Goal: Navigation & Orientation: Find specific page/section

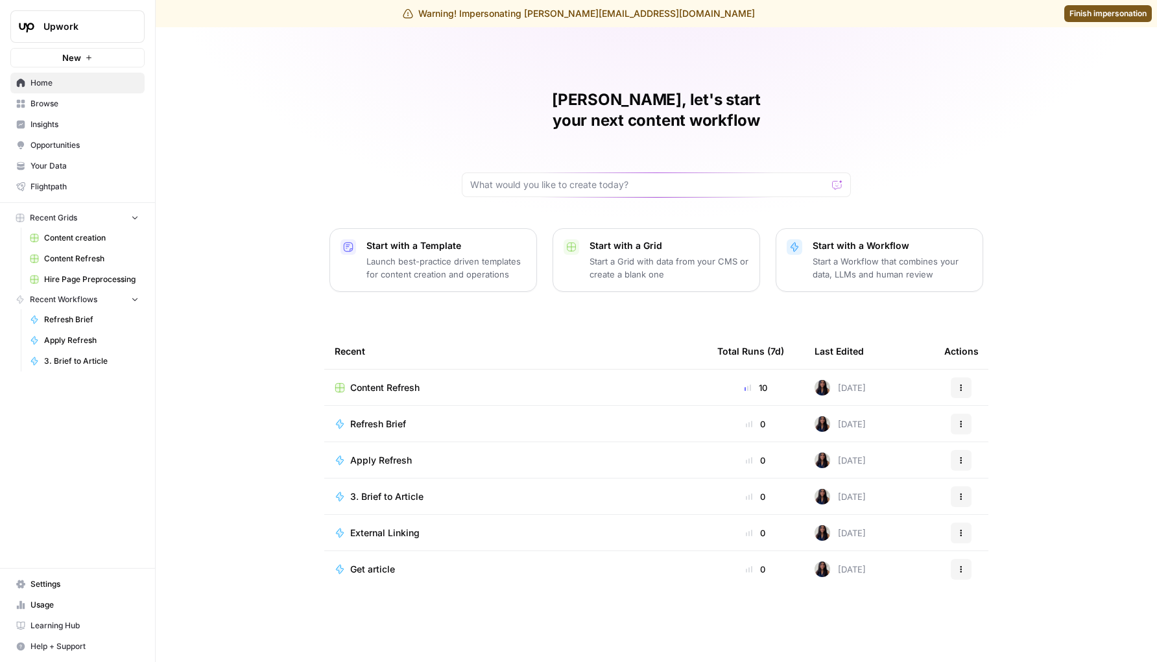
click at [367, 382] on span "Content Refresh" at bounding box center [384, 388] width 69 height 13
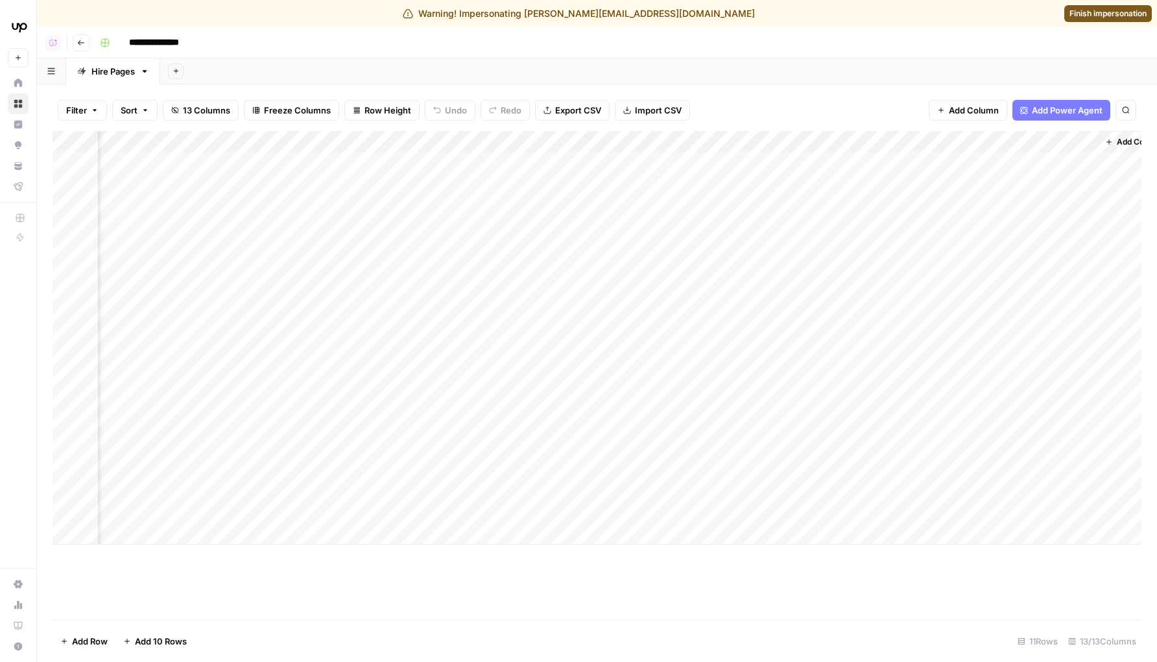
scroll to position [0, 689]
click at [702, 162] on div "Add Column" at bounding box center [597, 338] width 1089 height 414
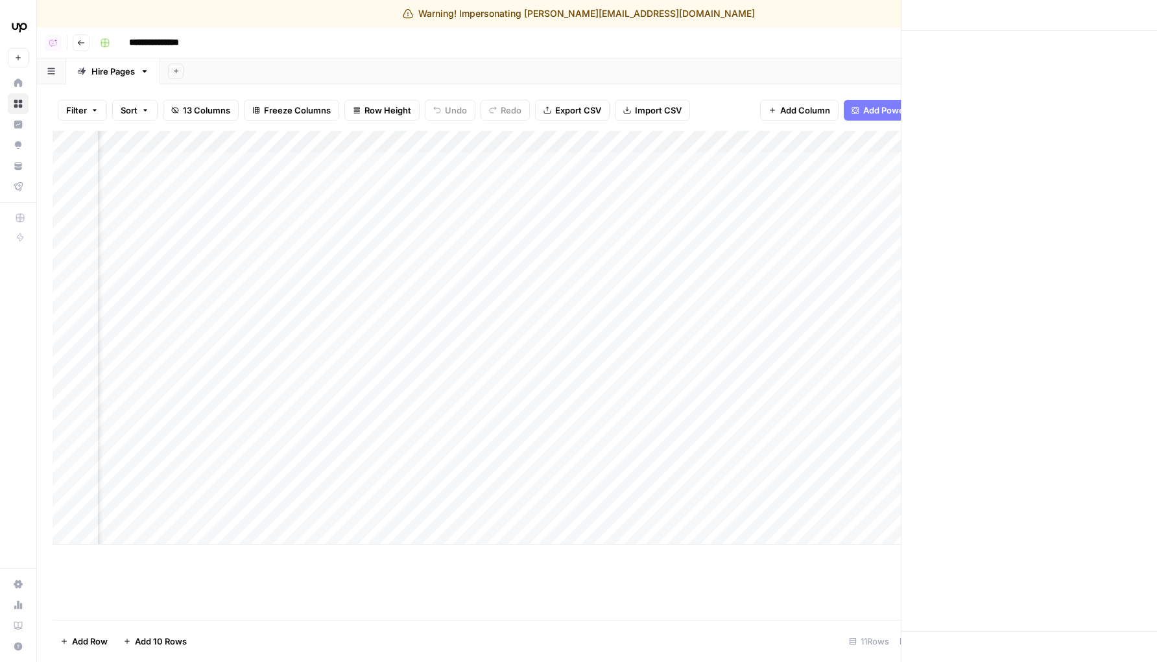
scroll to position [0, 678]
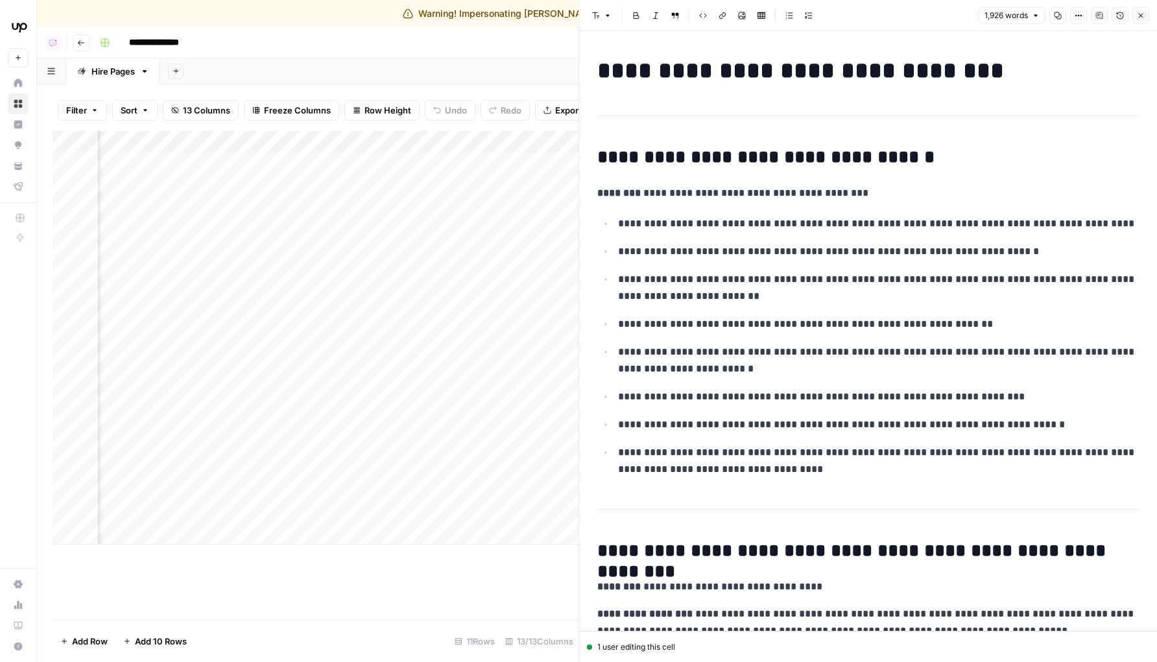
click at [1100, 14] on icon "button" at bounding box center [1100, 15] width 6 height 6
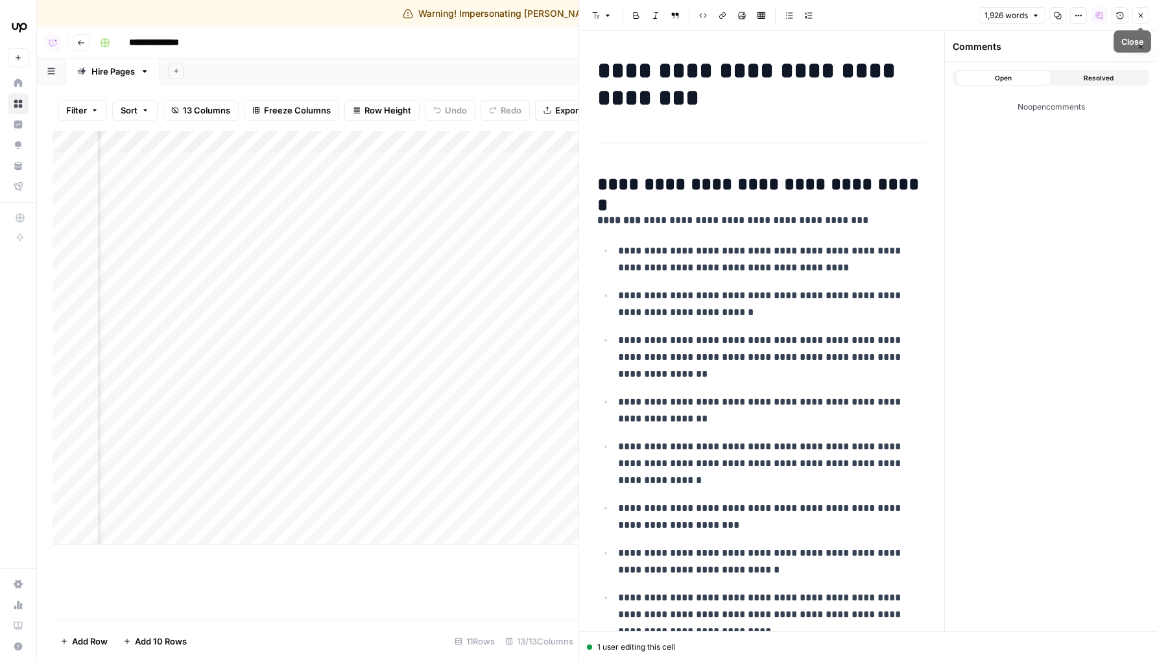
click at [1135, 17] on button "Close" at bounding box center [1141, 15] width 17 height 17
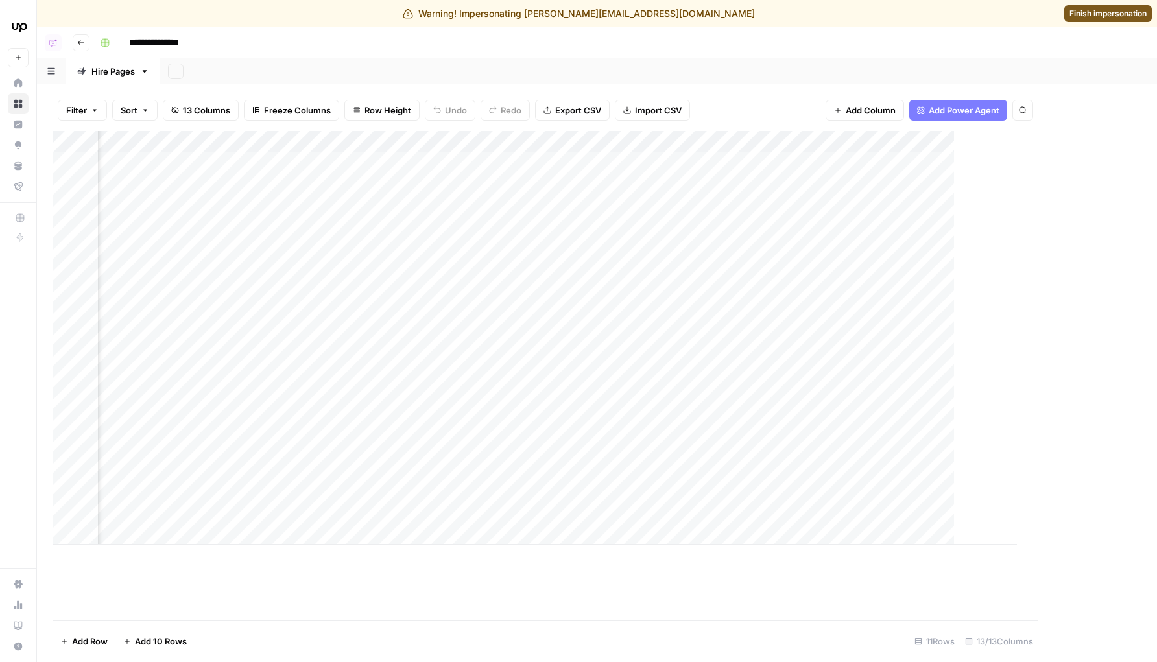
scroll to position [0, 673]
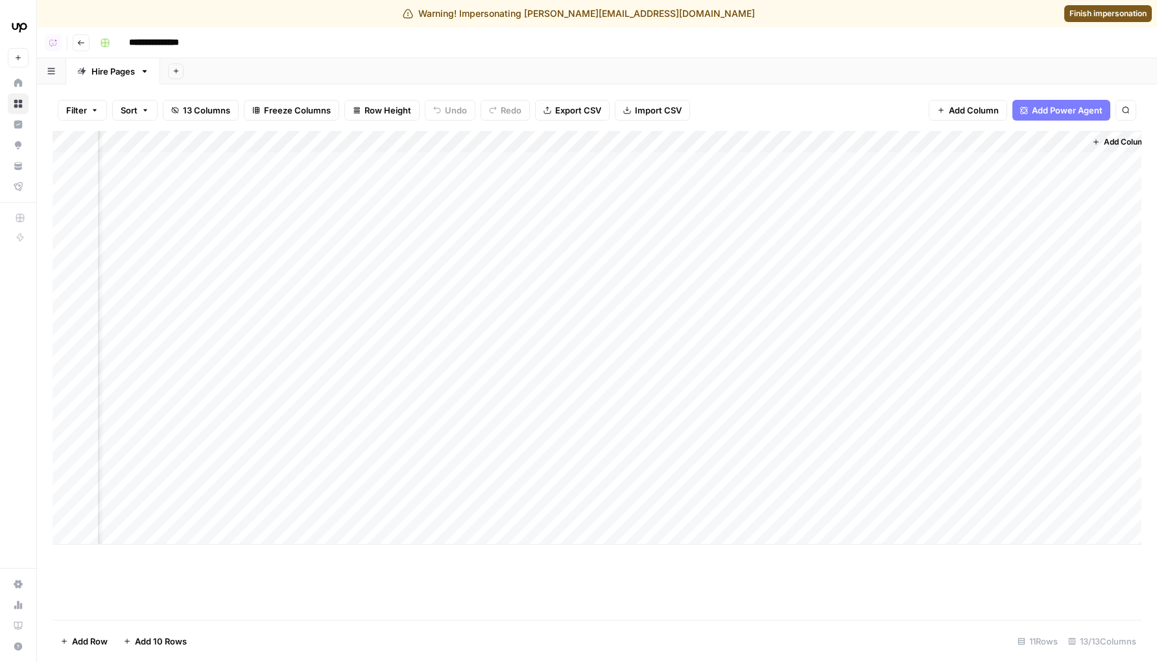
click at [25, 31] on img "Workspace: Upwork" at bounding box center [19, 26] width 23 height 23
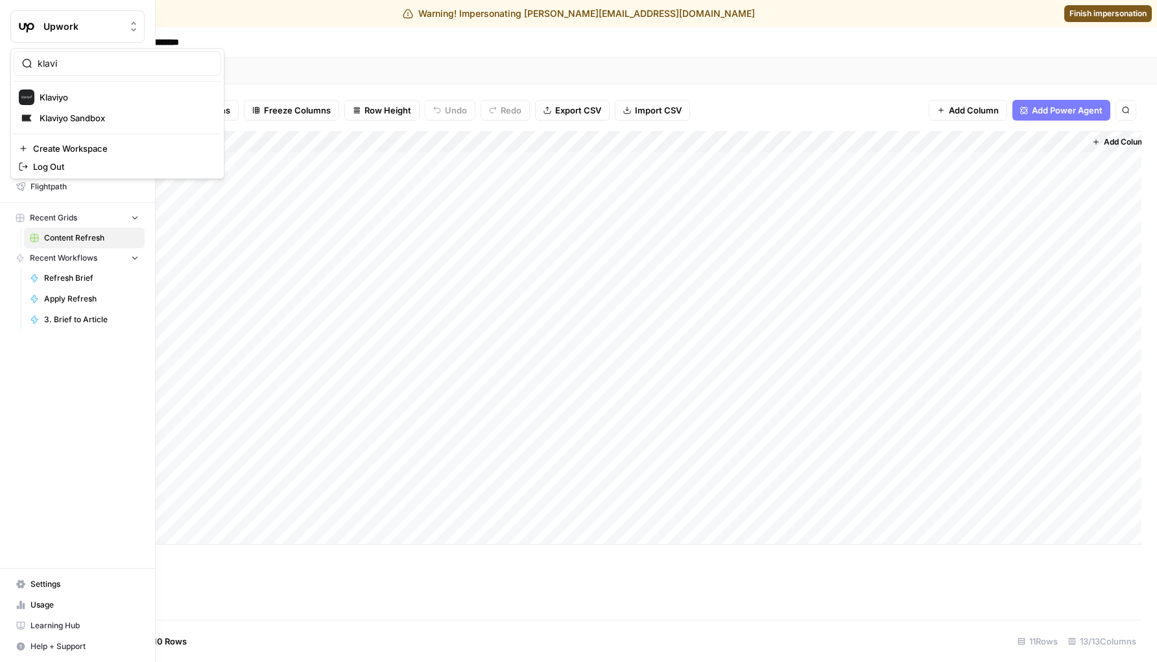
type input "klavi"
click at [63, 91] on span "Klaviyo" at bounding box center [125, 97] width 171 height 13
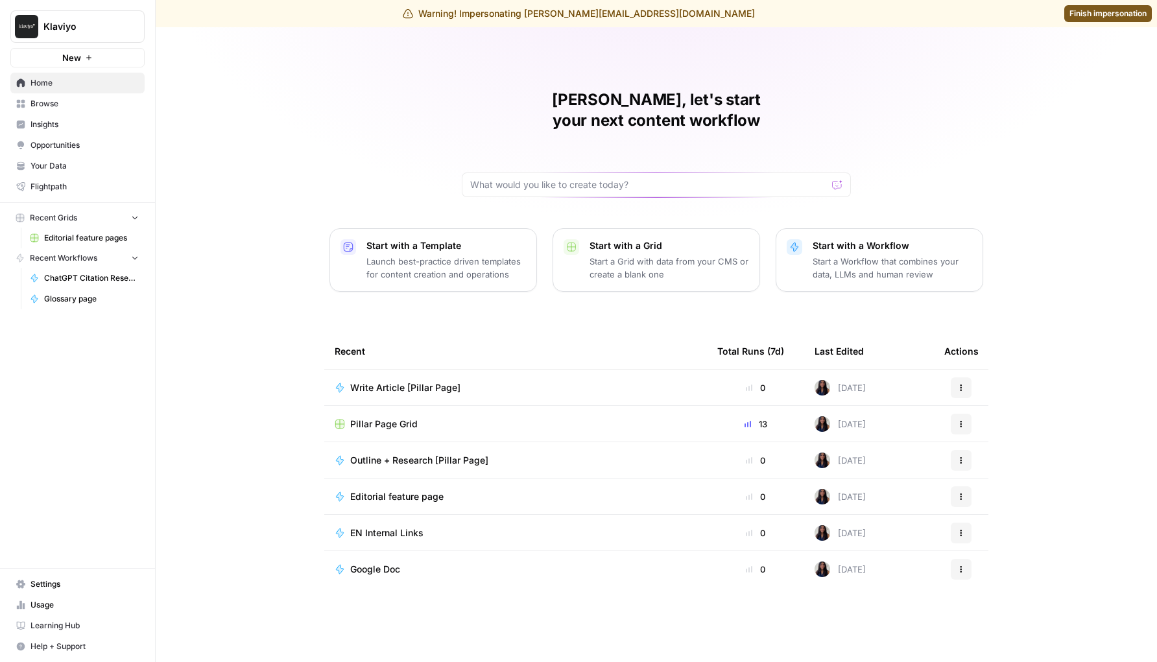
click at [409, 418] on span "Pillar Page Grid" at bounding box center [383, 424] width 67 height 13
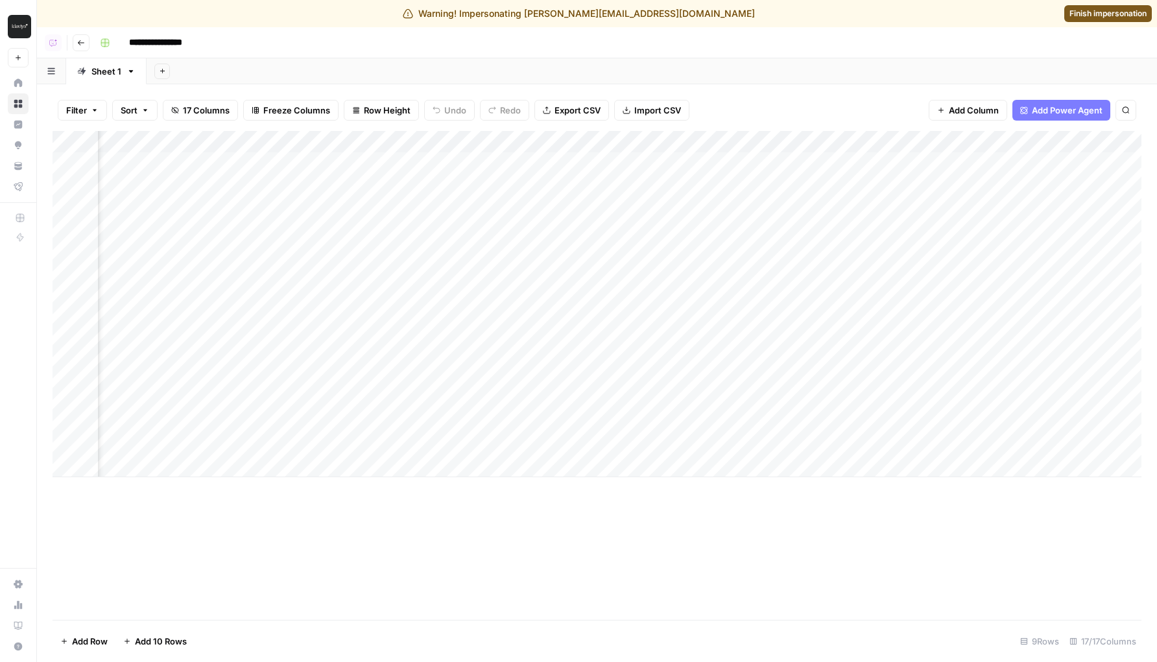
scroll to position [0, 238]
click at [533, 162] on div "Add Column" at bounding box center [597, 304] width 1089 height 346
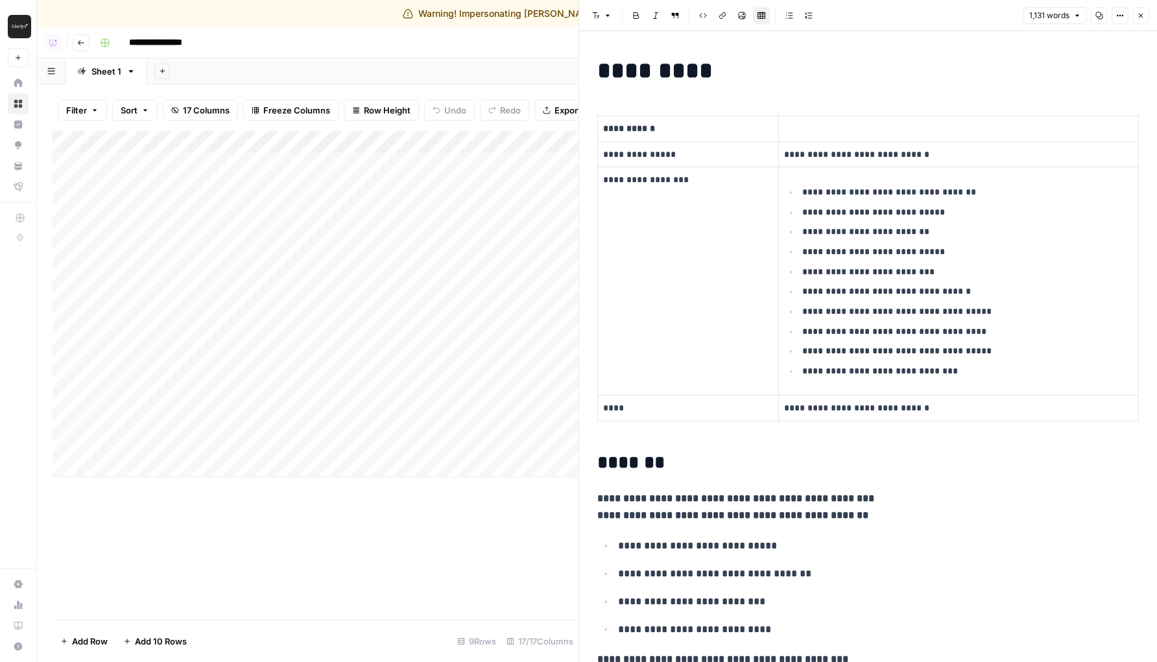
click at [1133, 21] on button "Close" at bounding box center [1141, 15] width 17 height 17
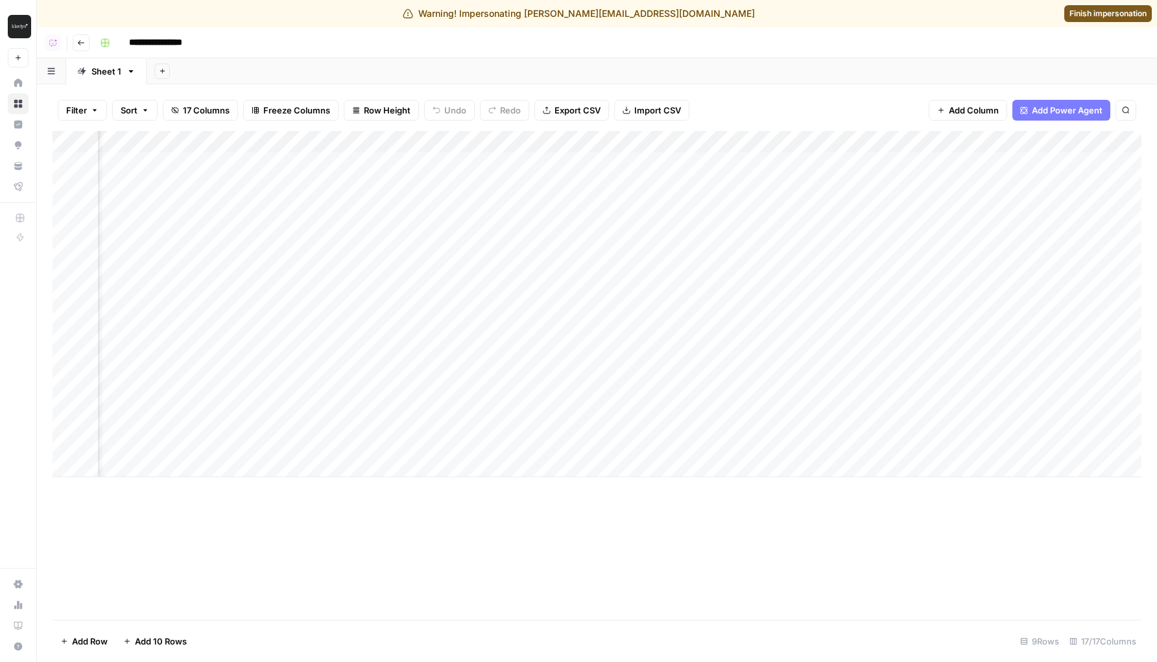
scroll to position [0, 168]
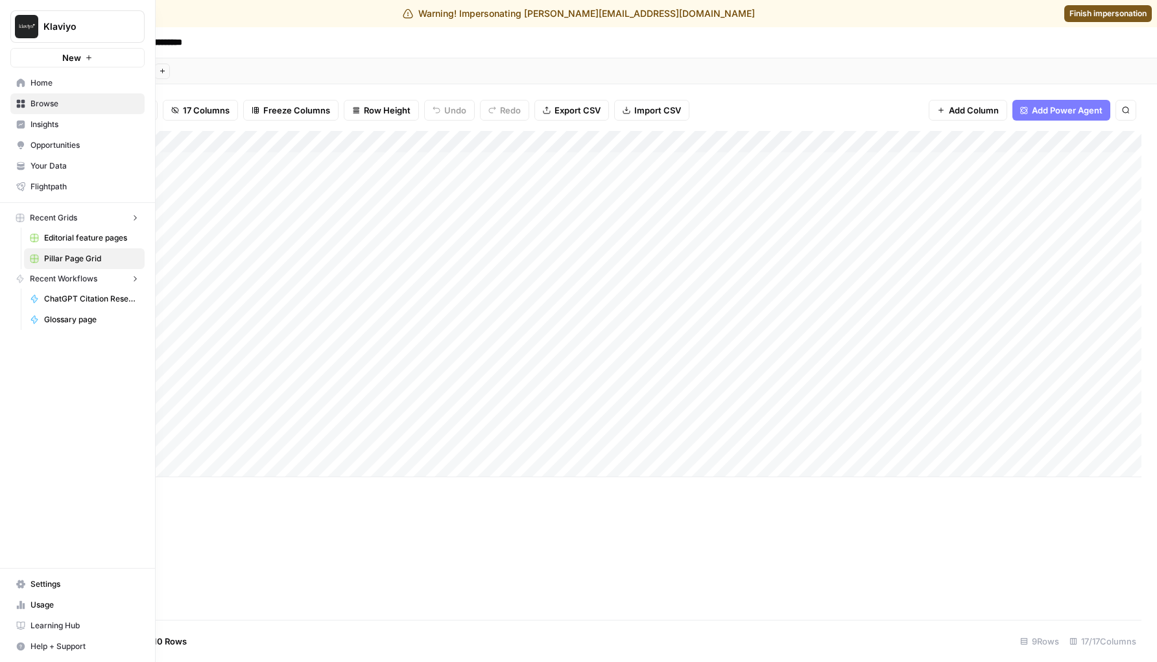
click at [10, 582] on link "Settings" at bounding box center [77, 584] width 134 height 21
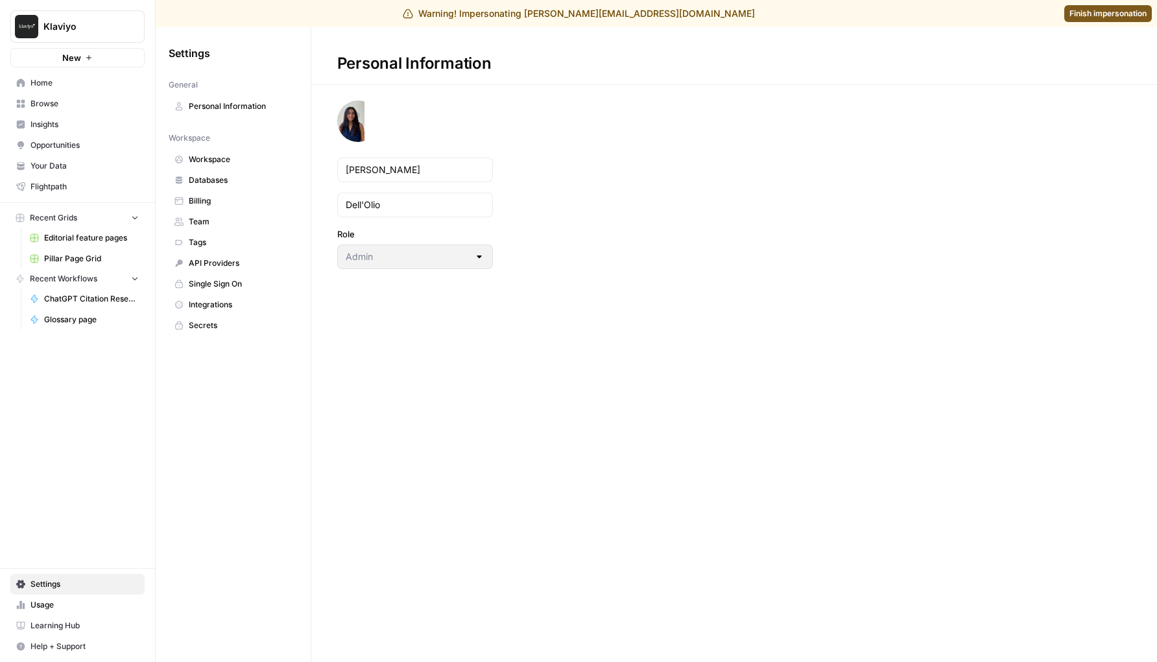
click at [224, 161] on span "Workspace" at bounding box center [240, 160] width 103 height 12
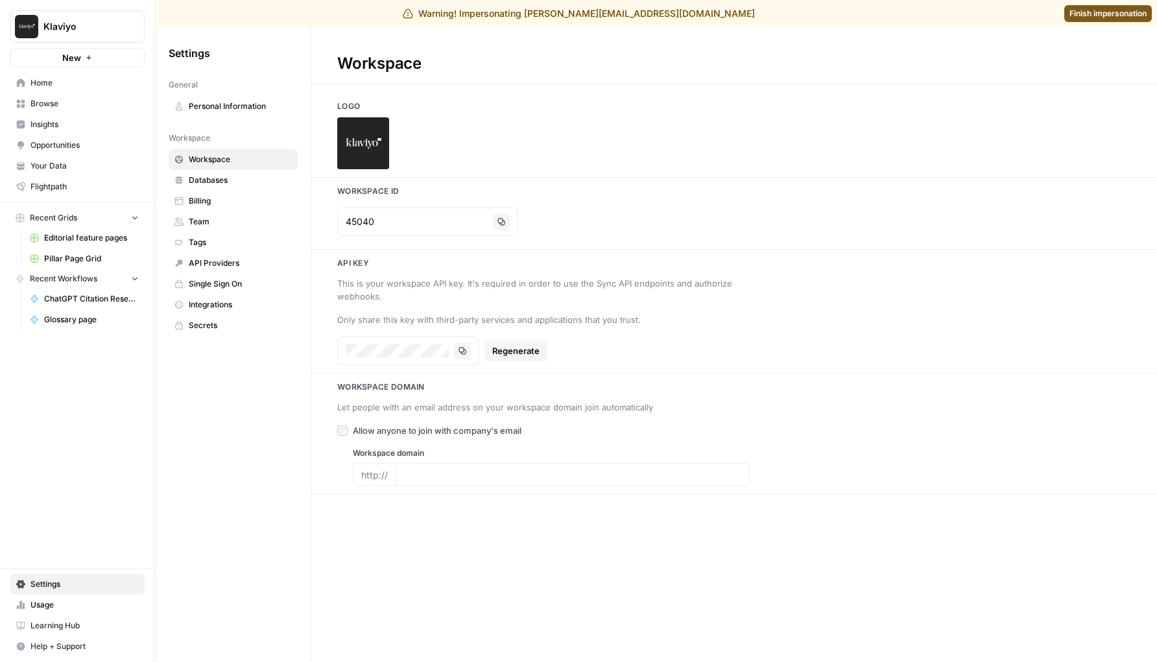
type input "klaviyo.com"
click at [493, 226] on button "Copy" at bounding box center [501, 221] width 17 height 17
click at [625, 161] on div at bounding box center [734, 143] width 846 height 52
click at [73, 87] on span "Home" at bounding box center [84, 83] width 108 height 12
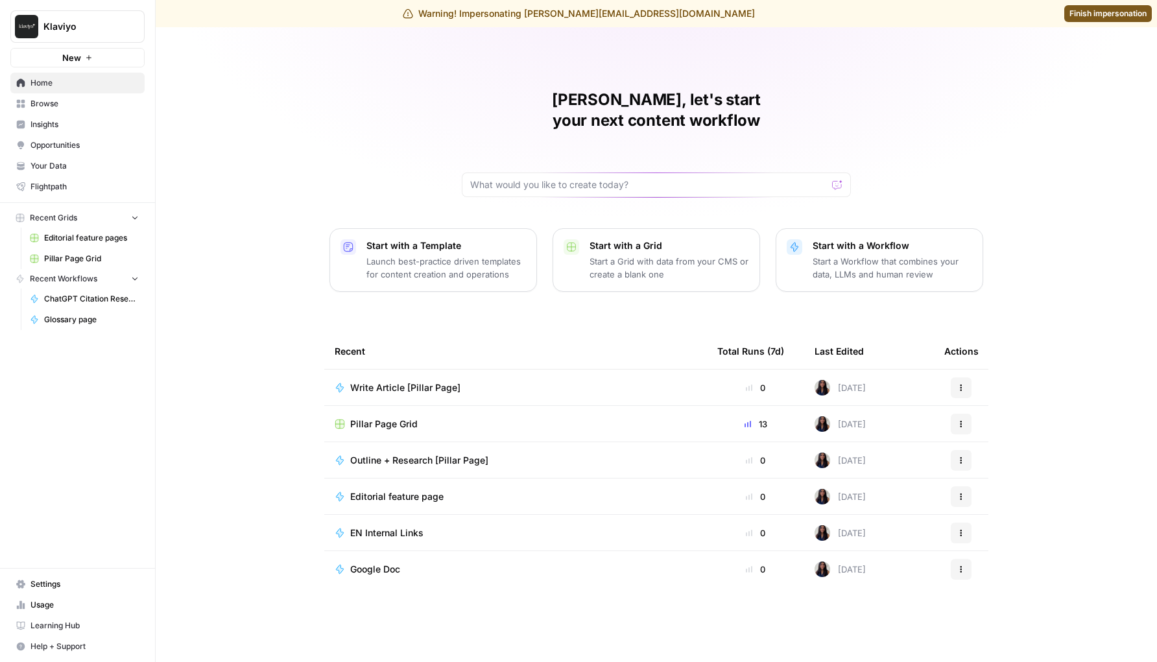
click at [360, 418] on span "Pillar Page Grid" at bounding box center [383, 424] width 67 height 13
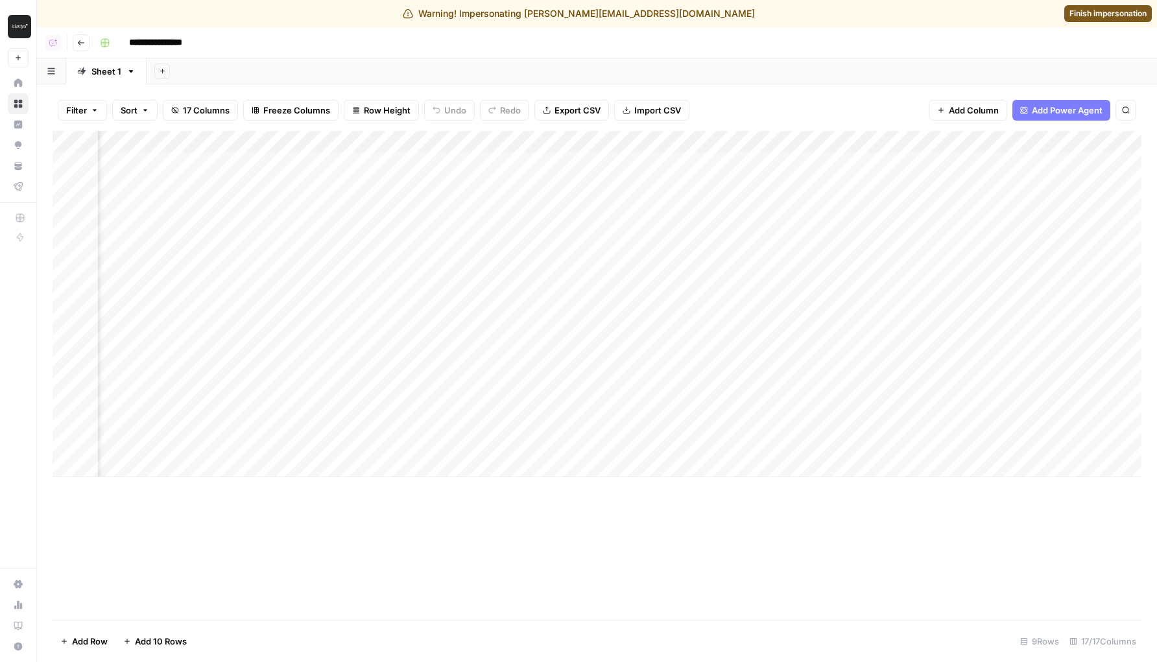
scroll to position [0, 973]
click at [941, 197] on div "Add Column" at bounding box center [597, 304] width 1089 height 346
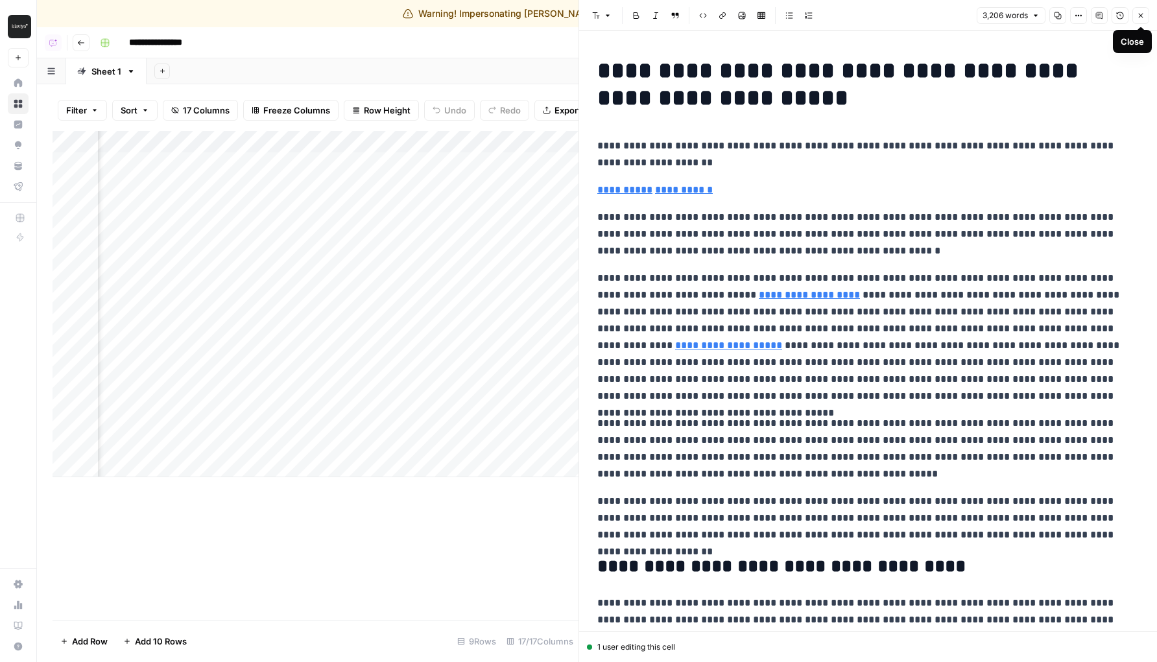
click at [1140, 14] on icon "button" at bounding box center [1141, 16] width 5 height 5
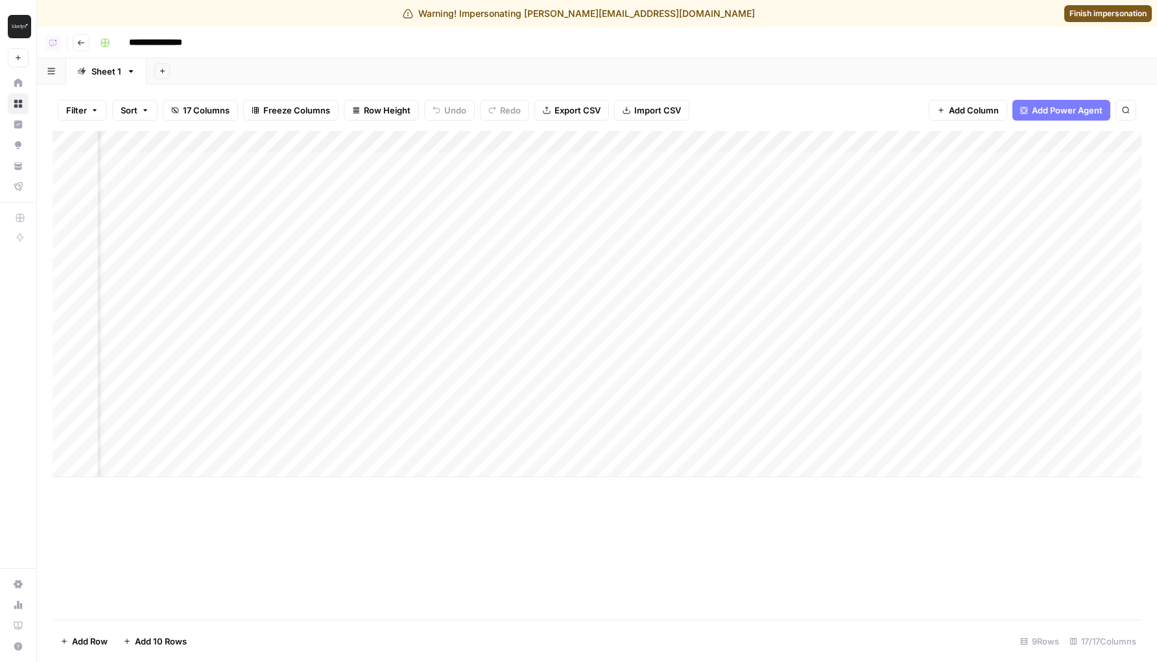
click at [18, 25] on img "Workspace: Klaviyo" at bounding box center [19, 26] width 23 height 23
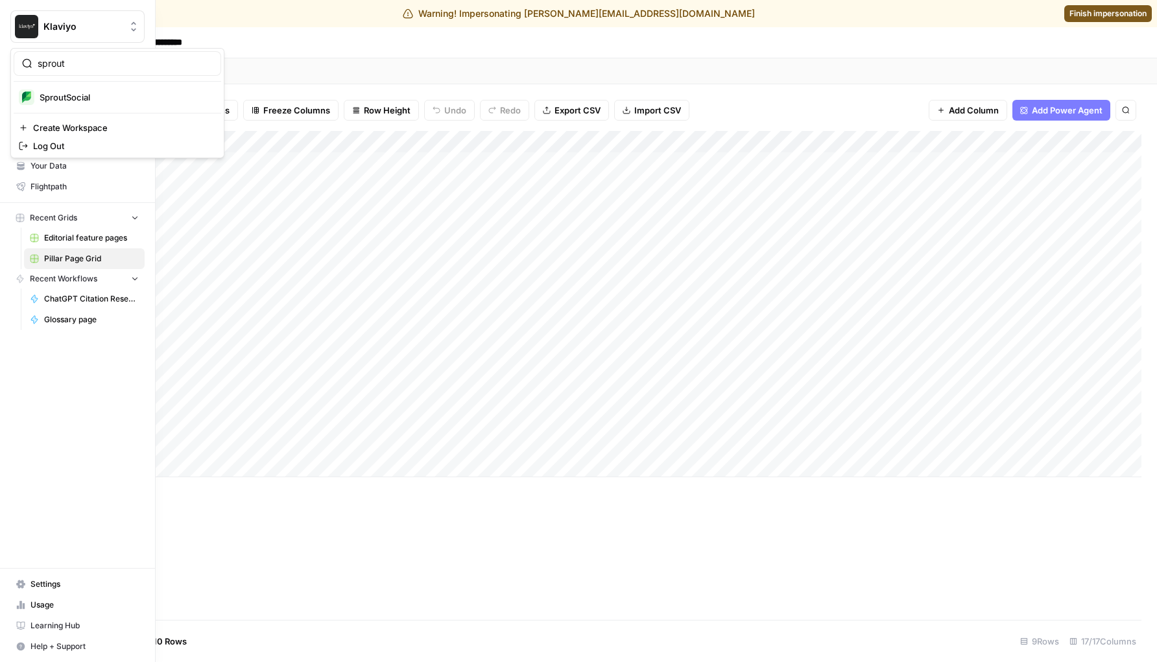
type input "sprout"
click at [75, 104] on div "SproutSocial" at bounding box center [117, 98] width 197 height 16
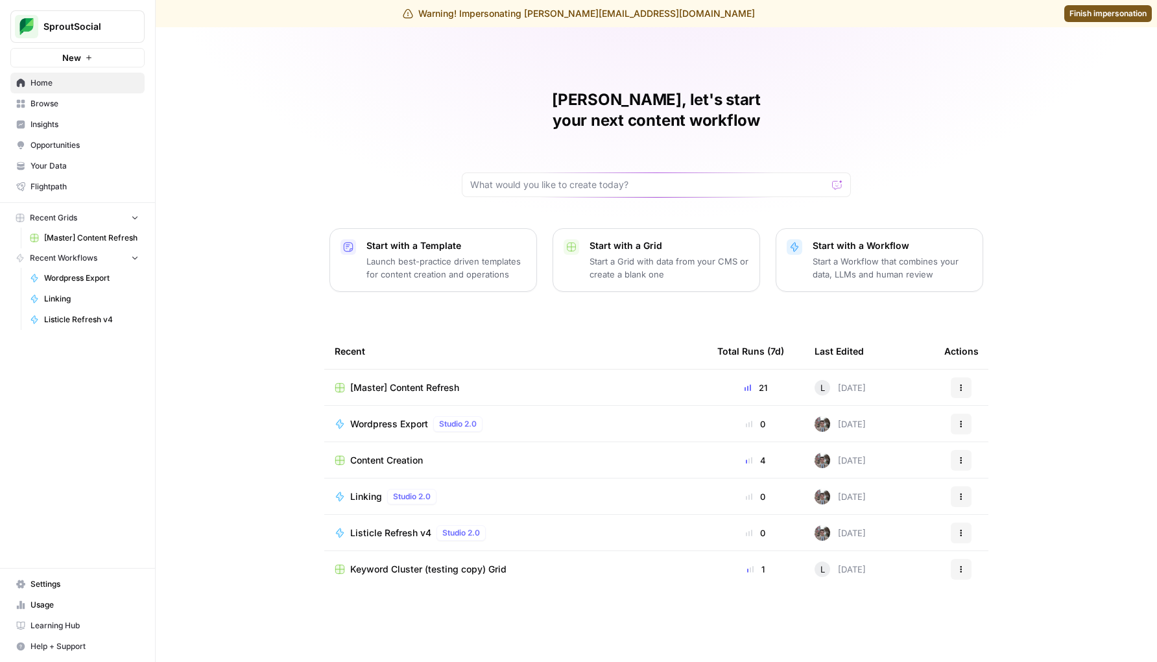
click at [370, 382] on span "[Master] Content Refresh" at bounding box center [404, 388] width 109 height 13
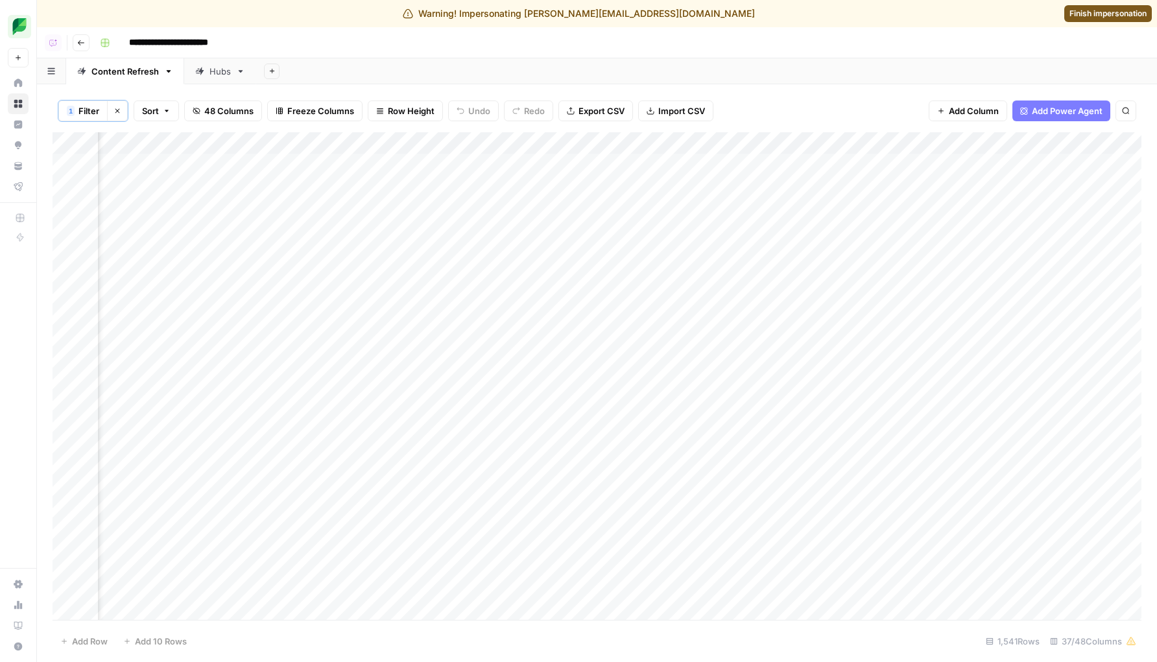
scroll to position [0, 1634]
click at [540, 164] on div "Add Column" at bounding box center [597, 376] width 1089 height 488
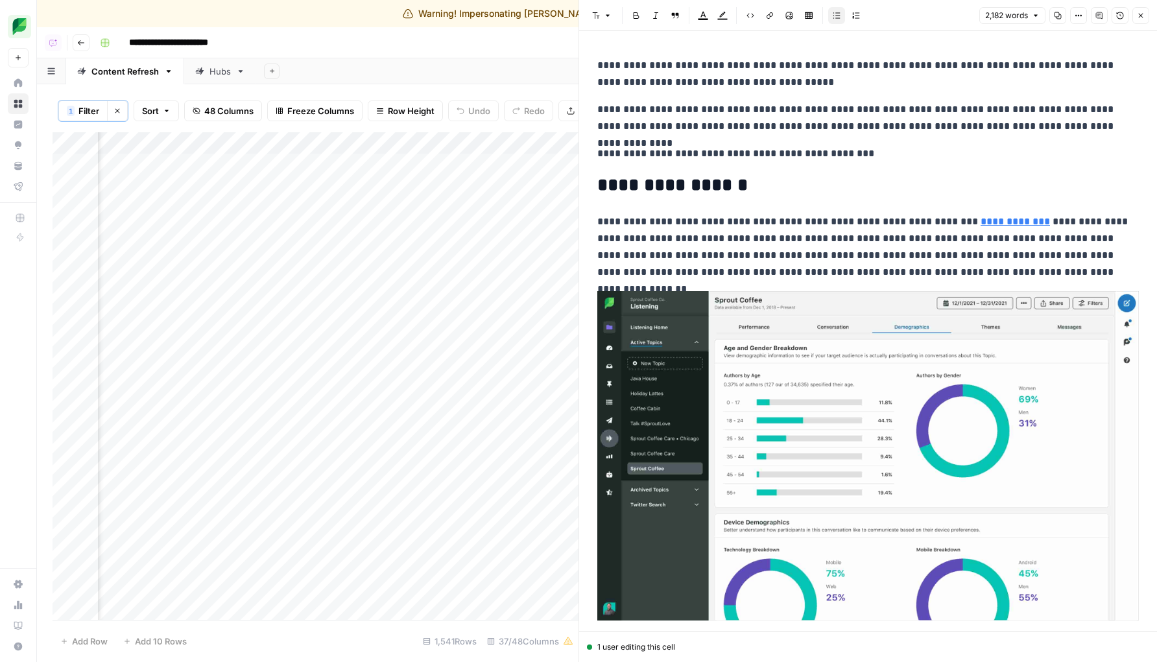
click at [1136, 16] on button "Close" at bounding box center [1141, 15] width 17 height 17
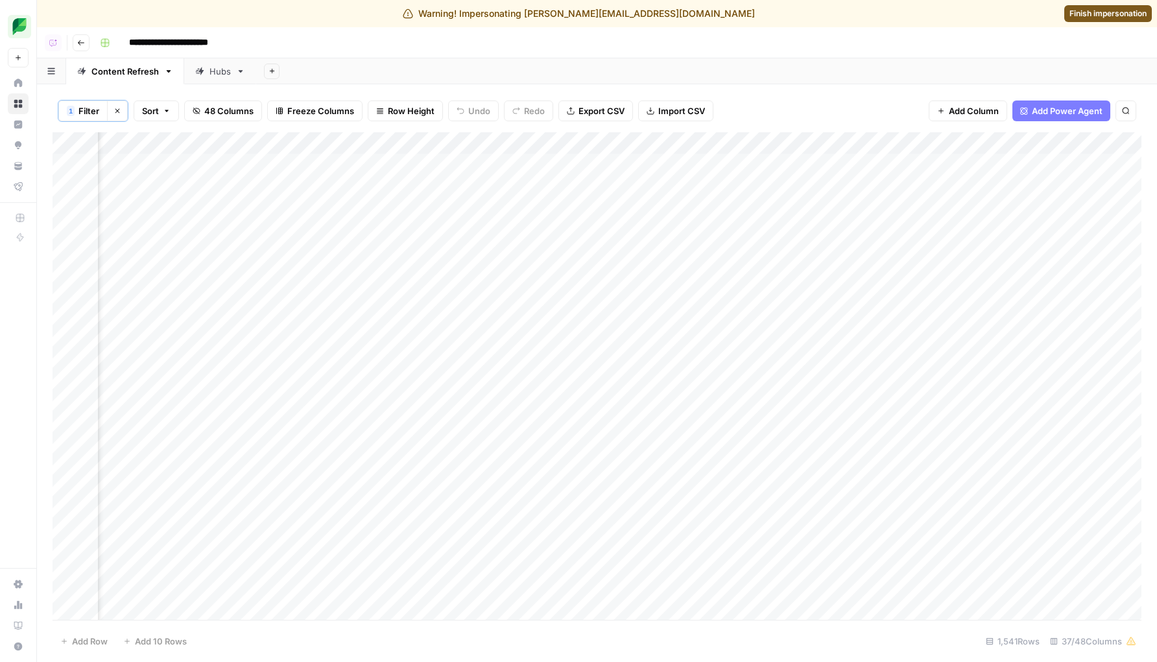
click at [21, 32] on img "Workspace: SproutSocial" at bounding box center [19, 26] width 23 height 23
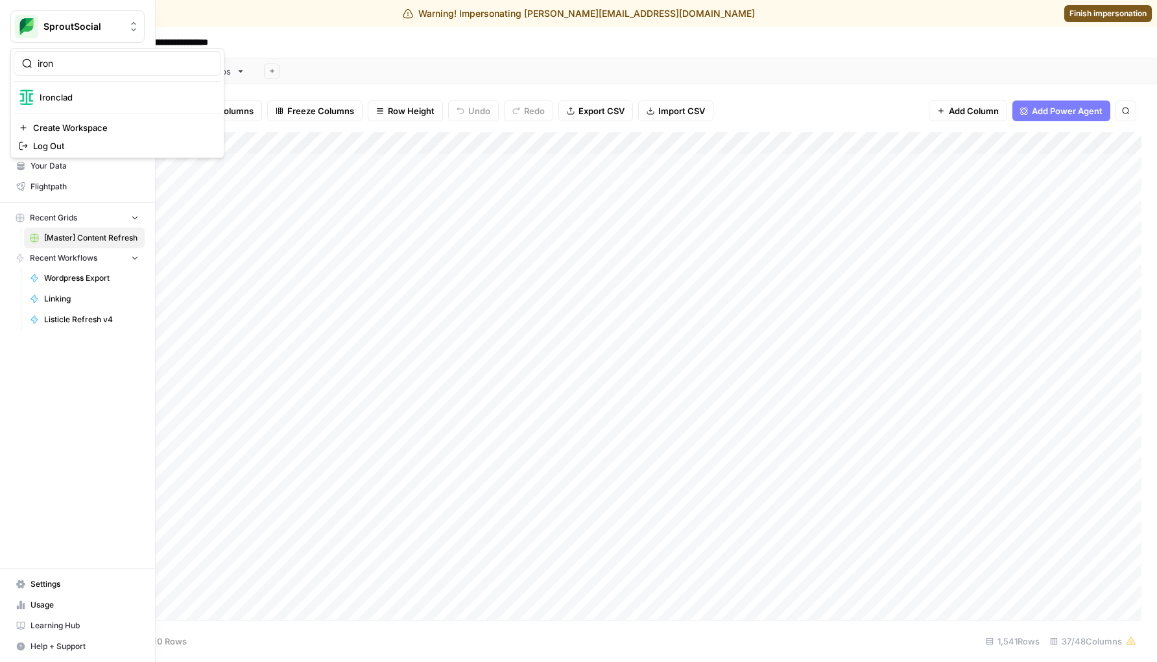
type input "iron"
click at [52, 97] on span "Ironclad" at bounding box center [125, 97] width 171 height 13
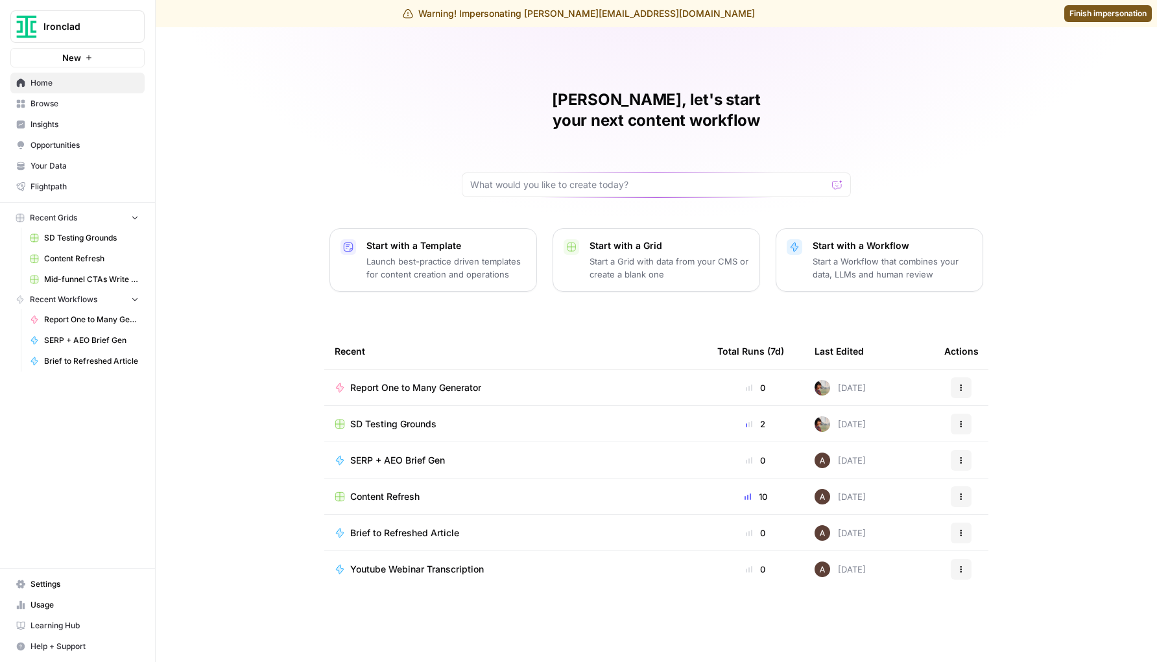
click at [414, 418] on span "SD Testing Grounds" at bounding box center [393, 424] width 86 height 13
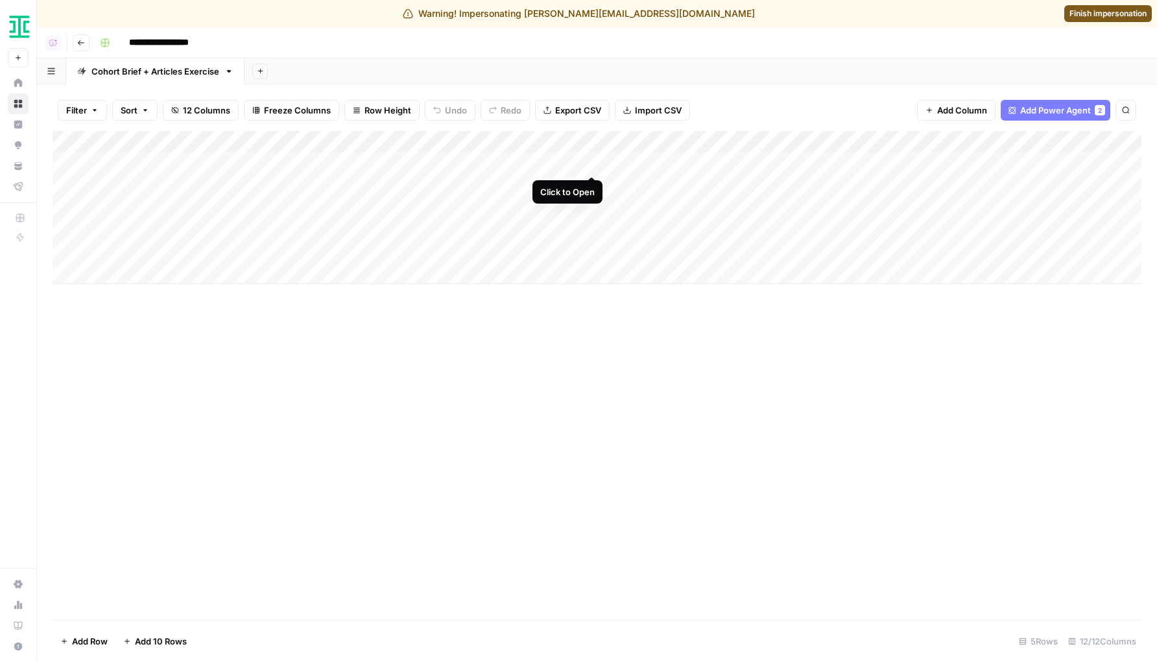
click at [596, 163] on div "Add Column" at bounding box center [597, 207] width 1089 height 153
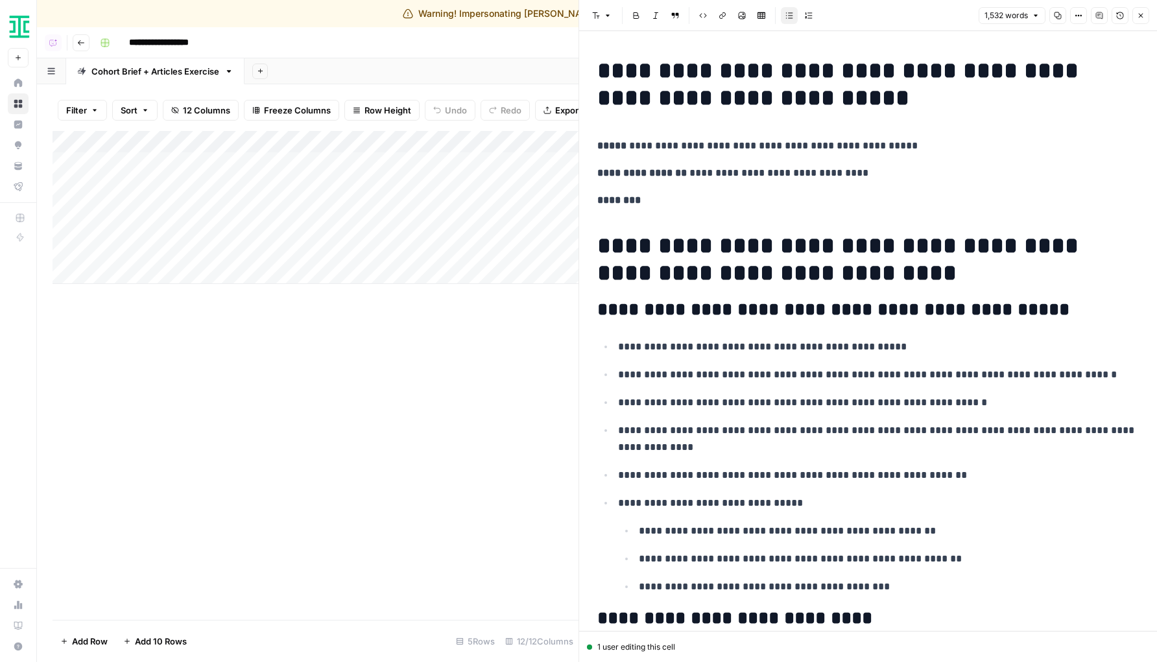
click at [1137, 14] on icon "button" at bounding box center [1141, 16] width 8 height 8
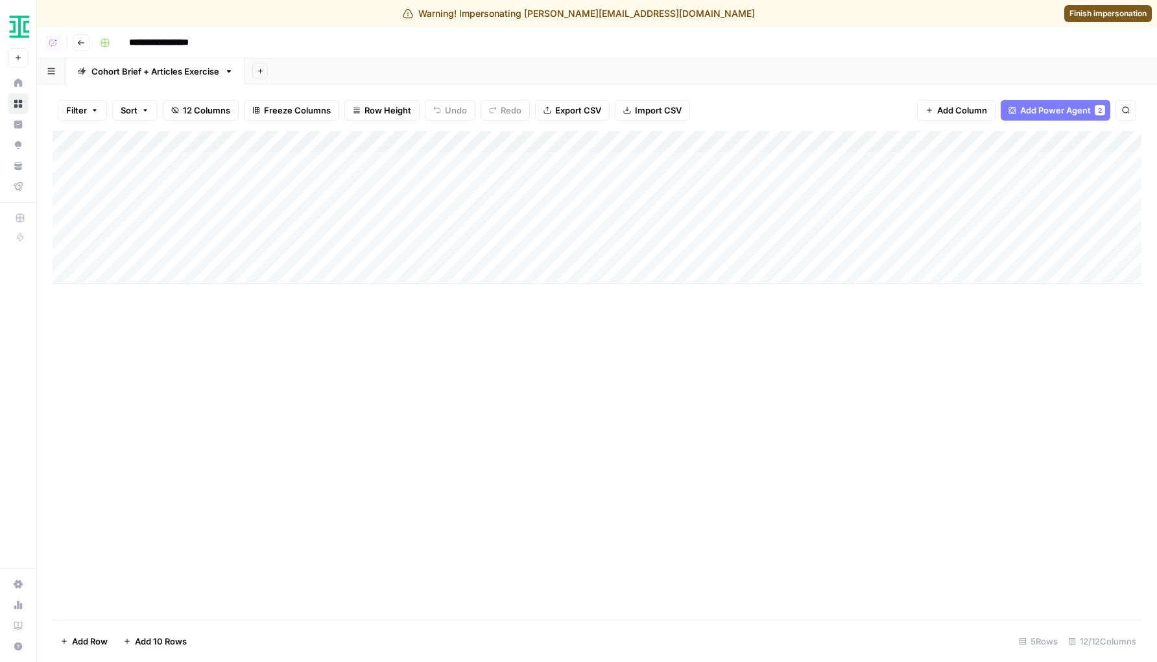
click at [733, 49] on div "**********" at bounding box center [620, 42] width 1050 height 21
click at [21, 24] on img "Workspace: Ironclad" at bounding box center [19, 26] width 23 height 23
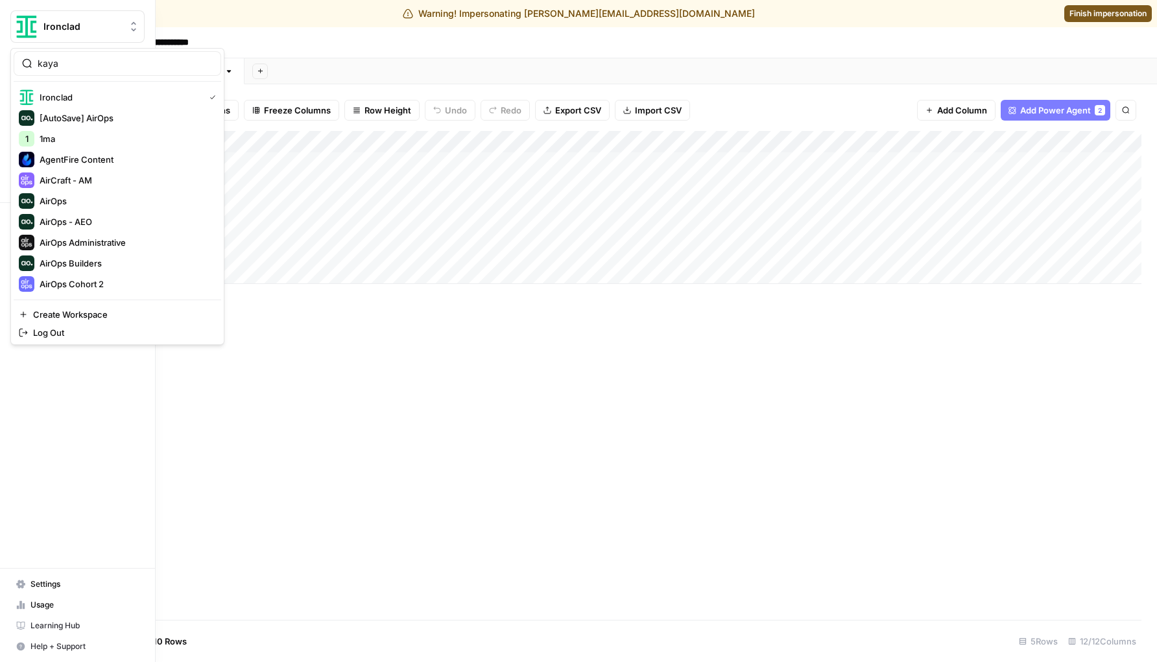
type input "kaya"
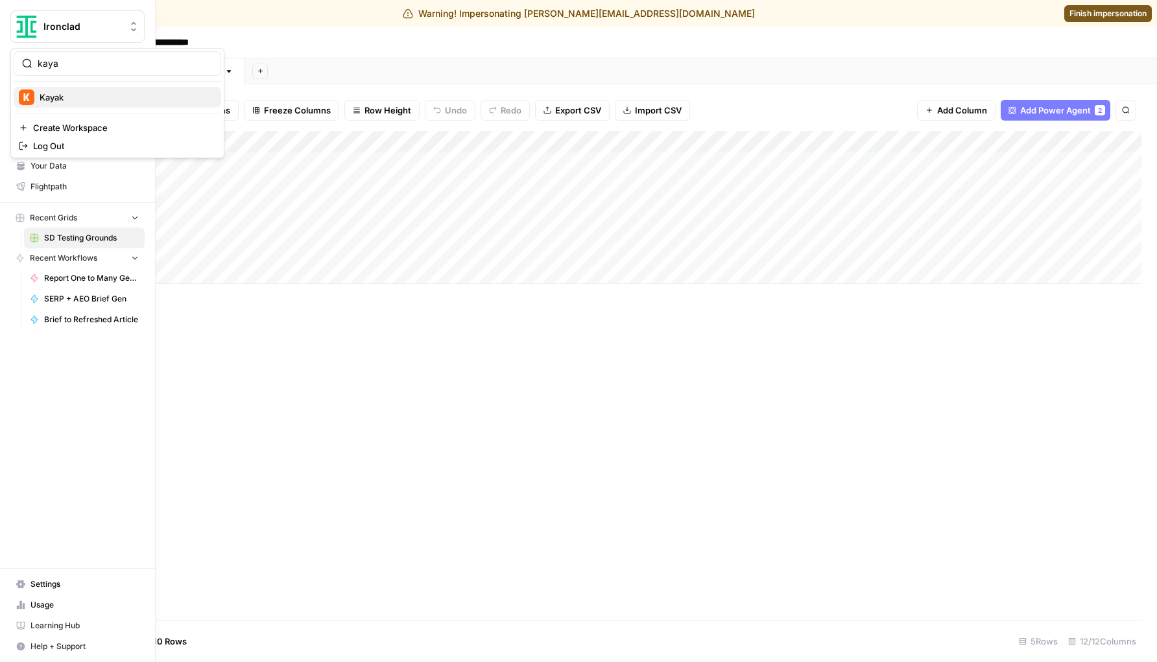
click at [50, 99] on span "Kayak" at bounding box center [125, 97] width 171 height 13
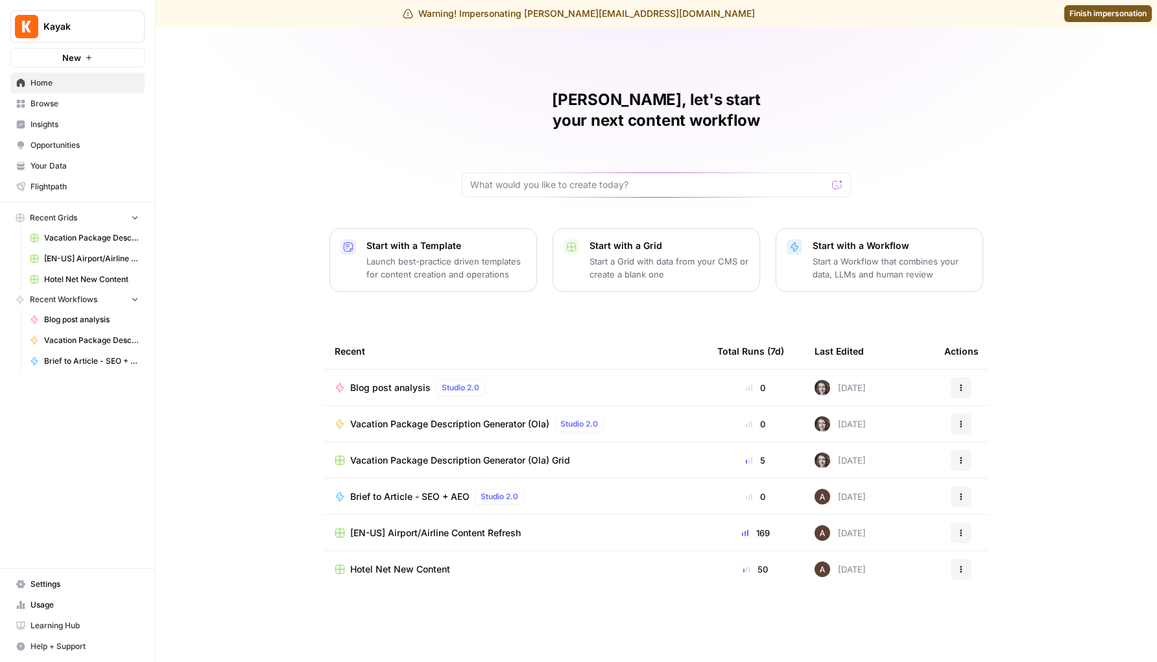
click at [381, 454] on span "Vacation Package Description Generator (Ola) Grid" at bounding box center [460, 460] width 220 height 13
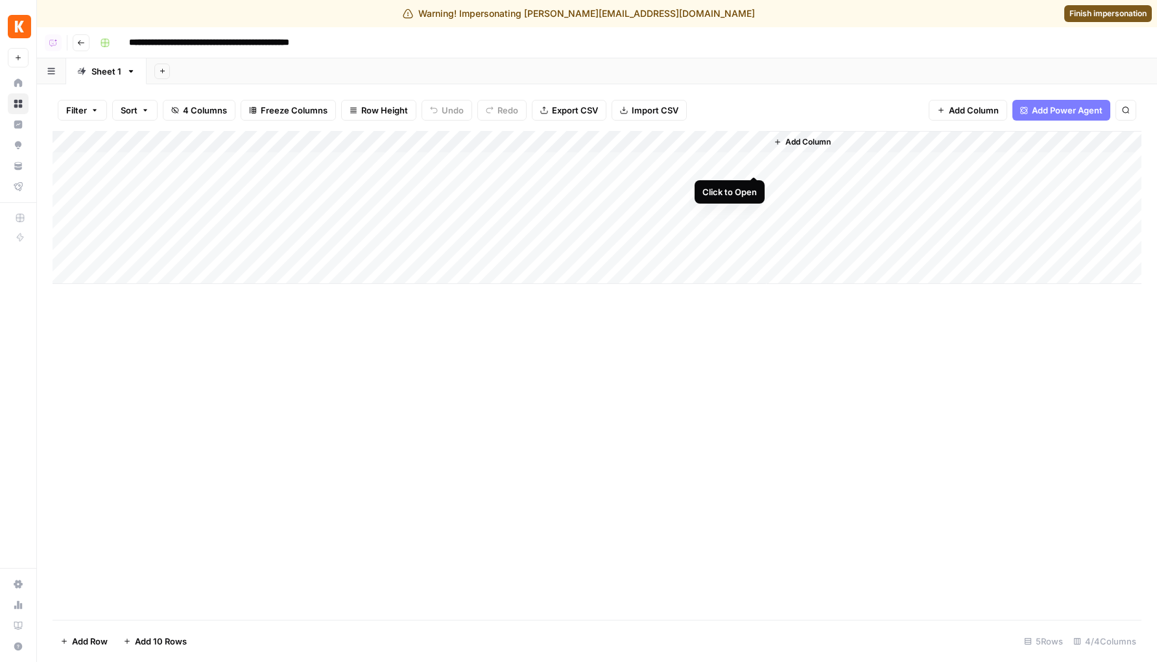
click at [750, 162] on div "Add Column" at bounding box center [597, 207] width 1089 height 153
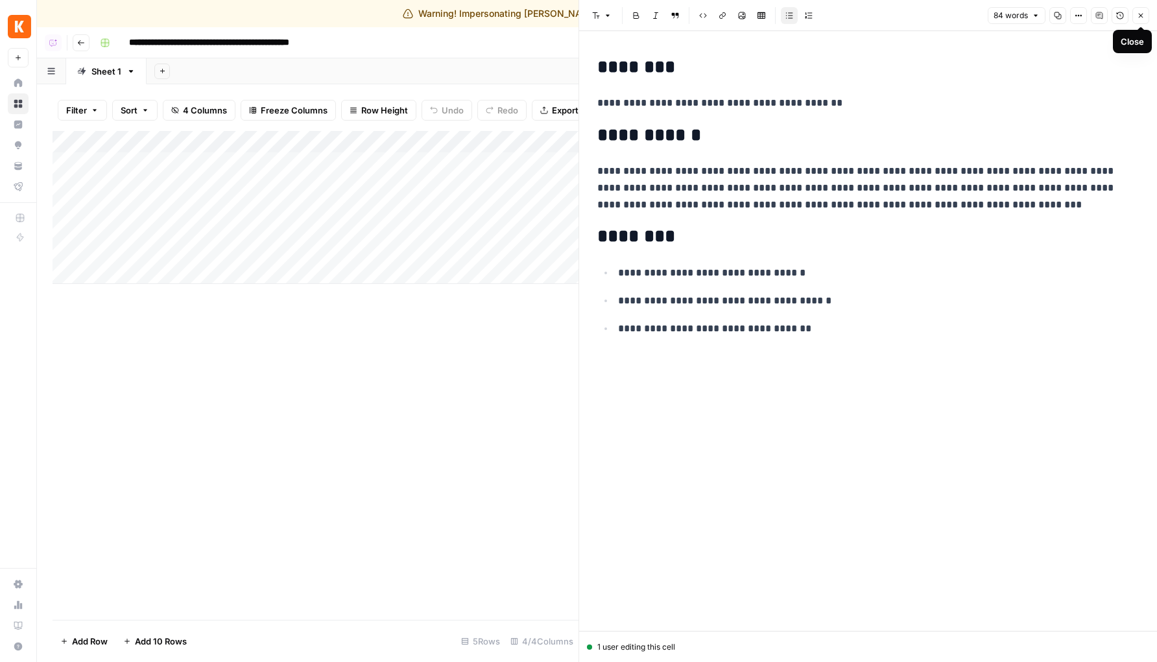
click at [1148, 17] on button "Close" at bounding box center [1141, 15] width 17 height 17
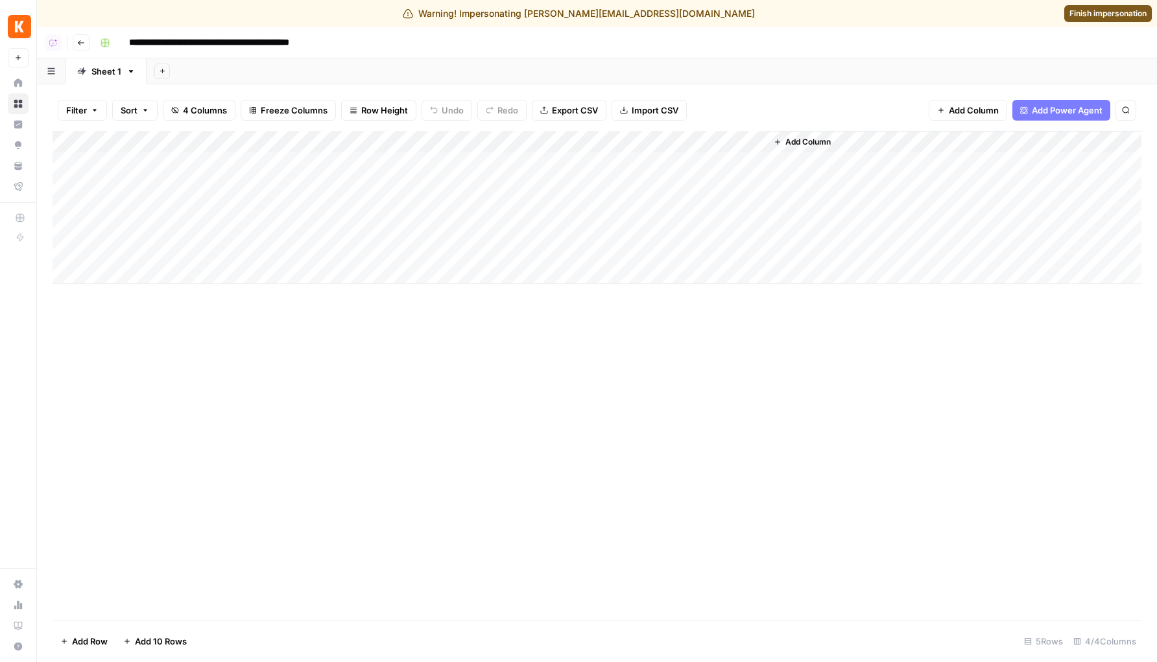
click at [19, 29] on img "Workspace: Kayak" at bounding box center [19, 26] width 23 height 23
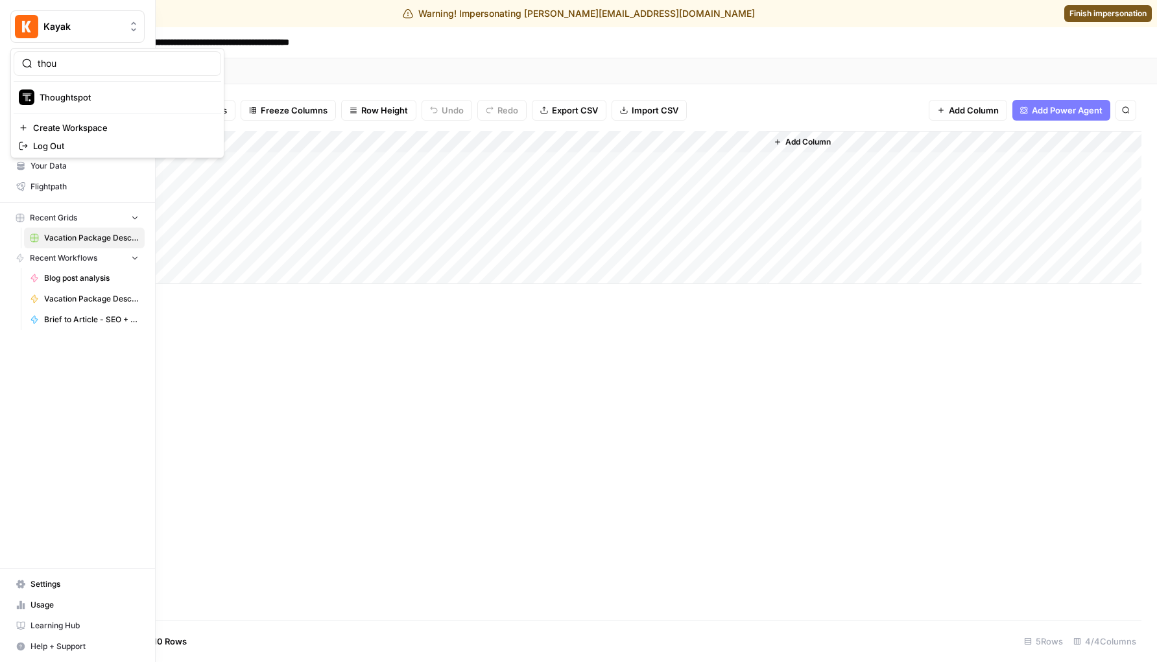
type input "thou"
click at [60, 91] on span "Thoughtspot" at bounding box center [125, 97] width 171 height 13
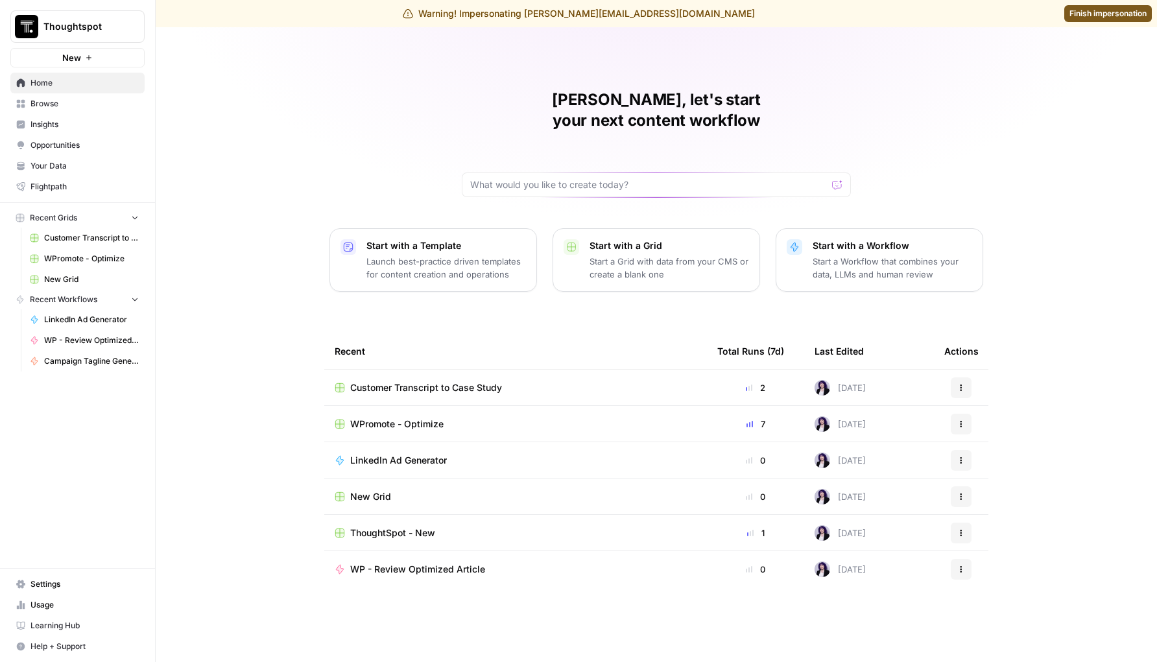
click at [398, 382] on span "Customer Transcript to Case Study" at bounding box center [426, 388] width 152 height 13
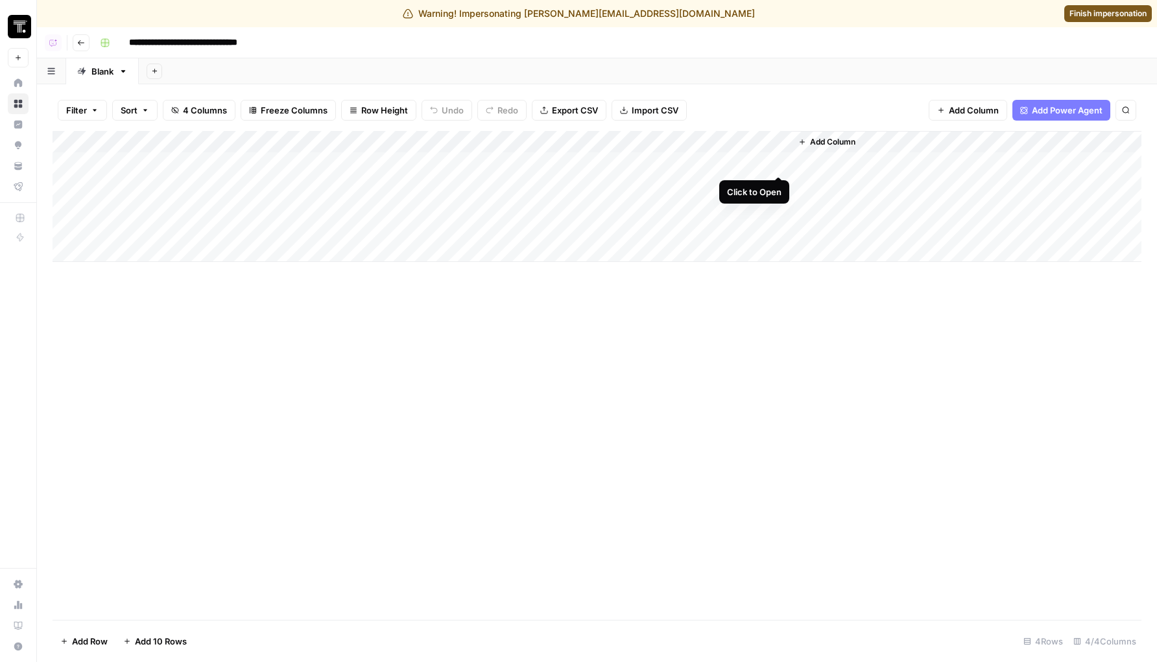
click at [777, 160] on div "Add Column" at bounding box center [597, 196] width 1089 height 131
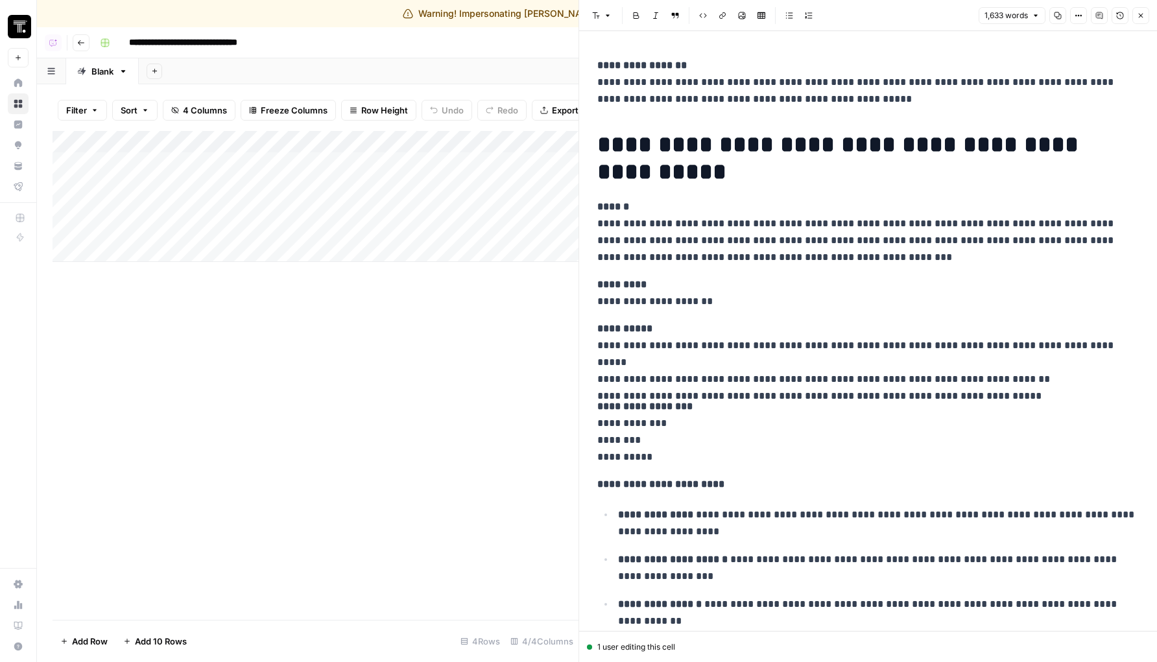
click at [20, 31] on img "Workspace: Thoughtspot" at bounding box center [19, 26] width 23 height 23
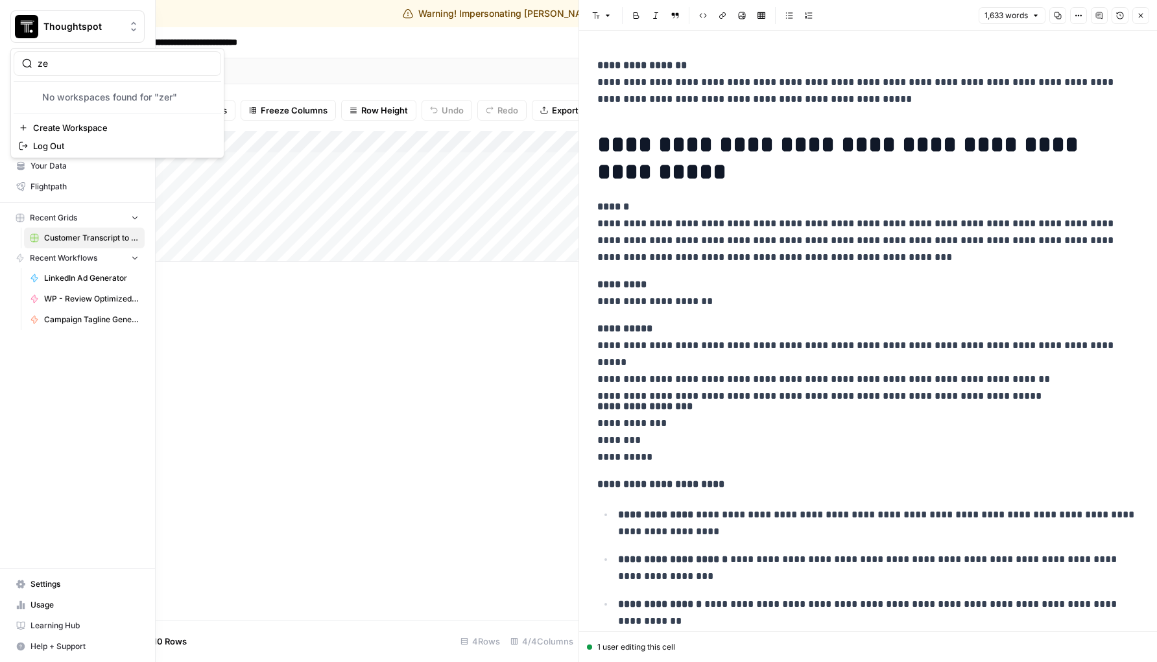
type input "z"
type input "xero"
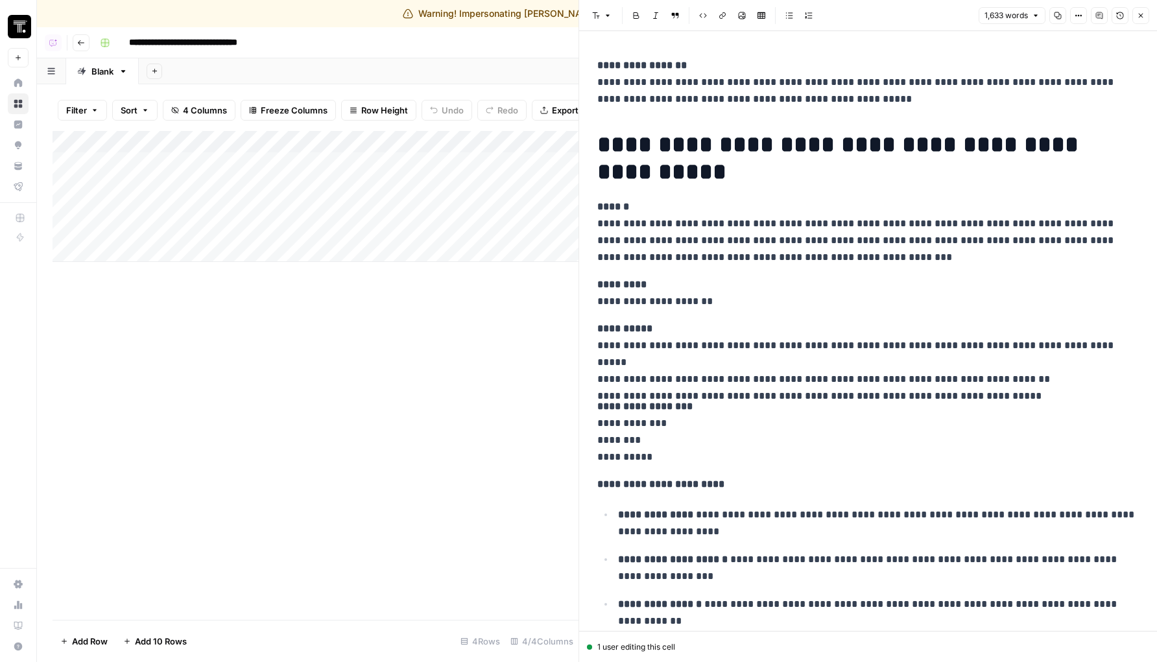
click at [12, 30] on img "Workspace: Thoughtspot" at bounding box center [19, 26] width 23 height 23
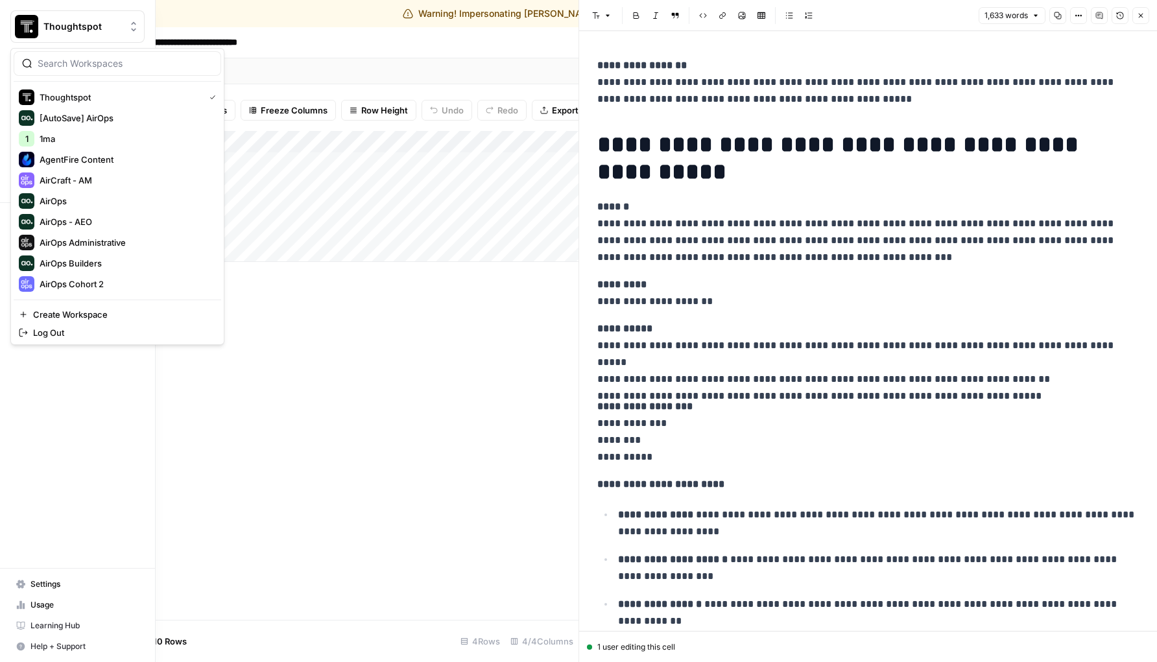
click at [92, 71] on div at bounding box center [118, 63] width 208 height 25
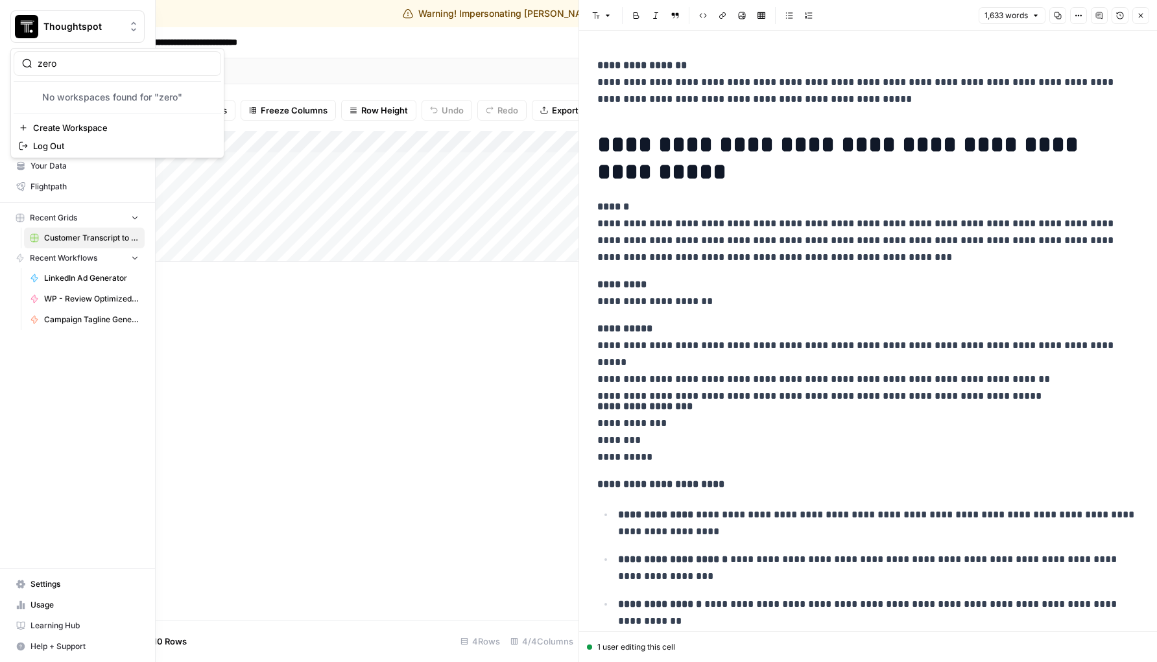
click at [92, 71] on div "zero" at bounding box center [118, 63] width 208 height 25
type input "xero"
click at [88, 114] on span "XeroOps" at bounding box center [125, 118] width 171 height 13
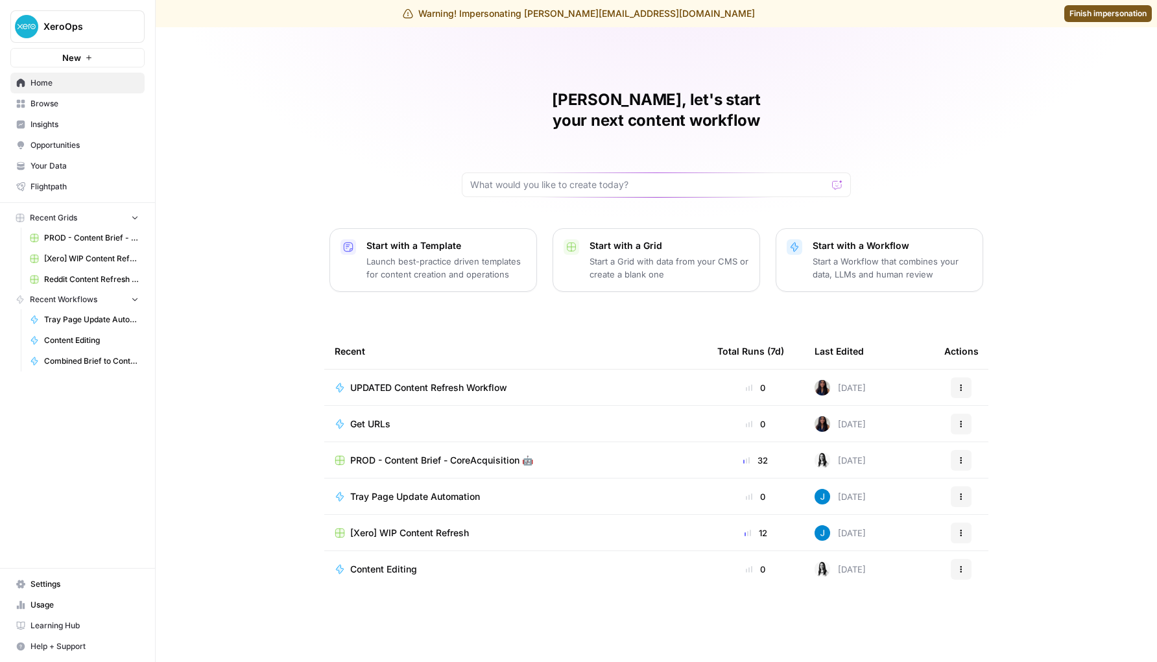
click at [388, 454] on span "PROD - Content Brief - CoreAcquisition 🤖" at bounding box center [441, 460] width 183 height 13
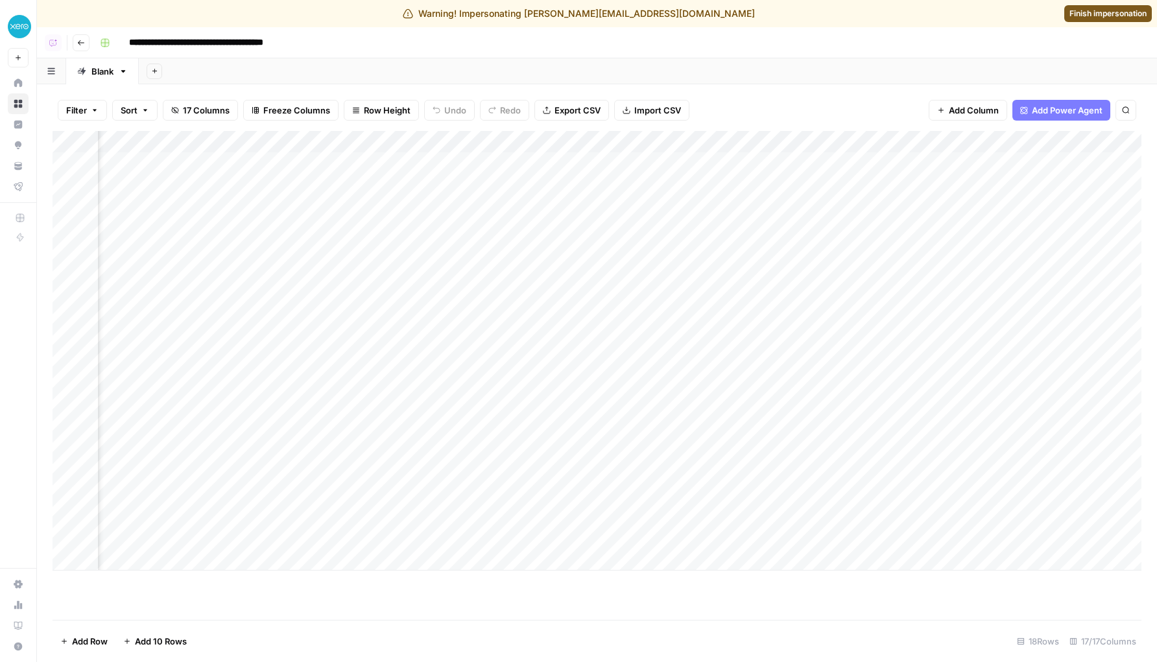
scroll to position [0, 1690]
click at [782, 164] on div "Add Column" at bounding box center [597, 351] width 1089 height 440
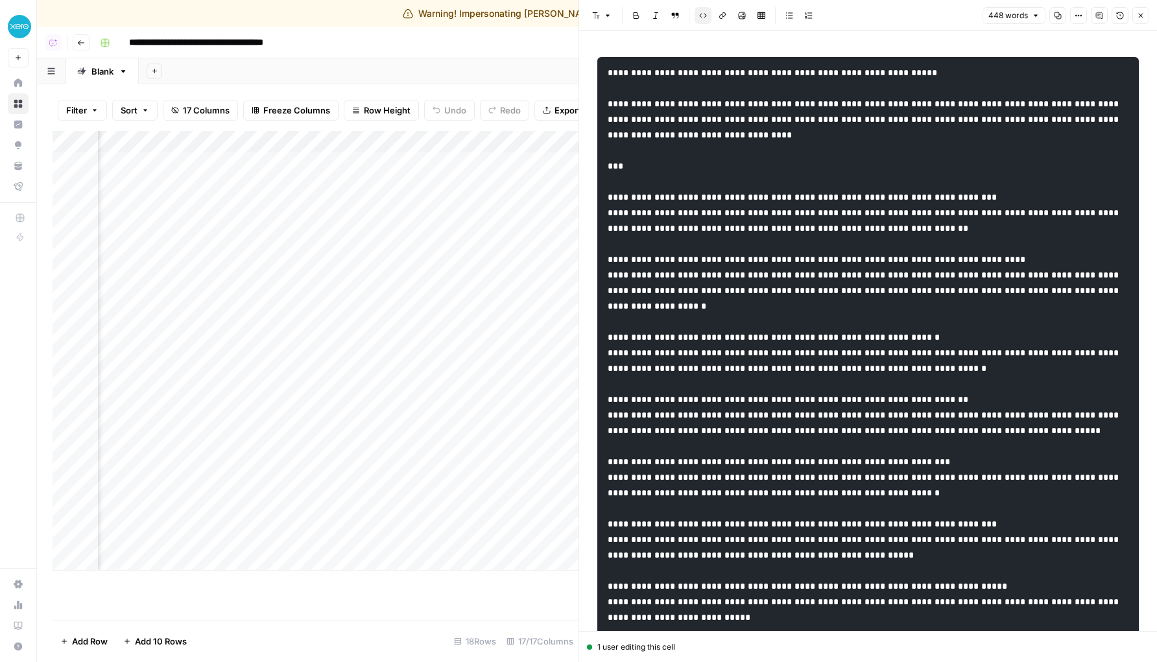
click at [1145, 19] on button "Close" at bounding box center [1141, 15] width 17 height 17
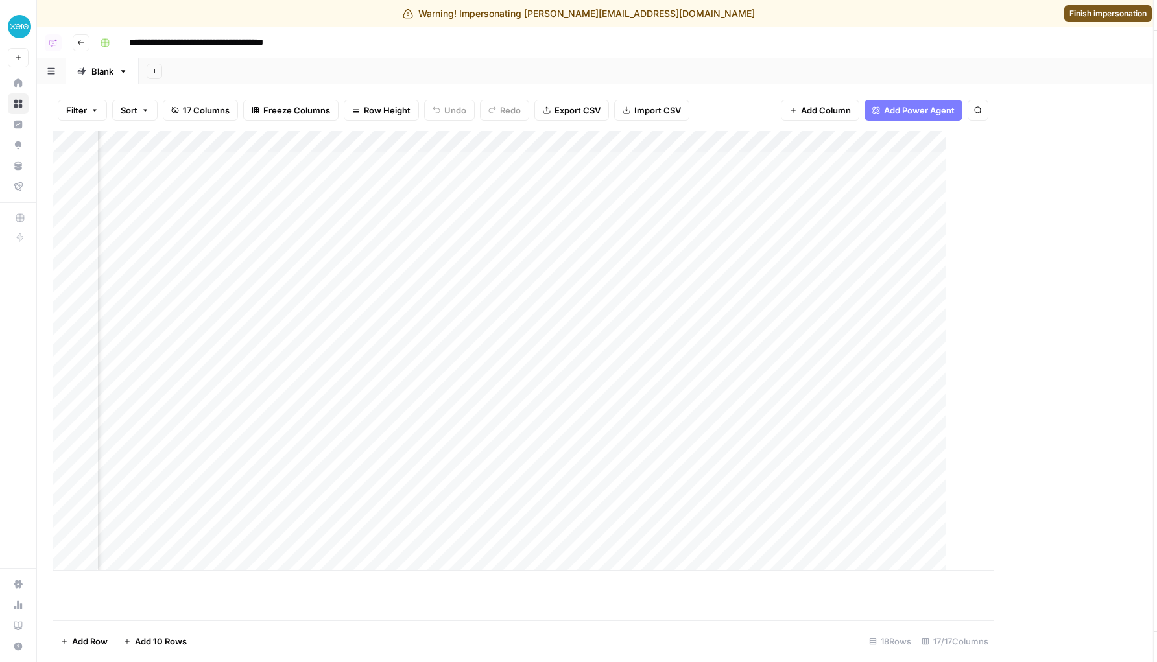
scroll to position [0, 1674]
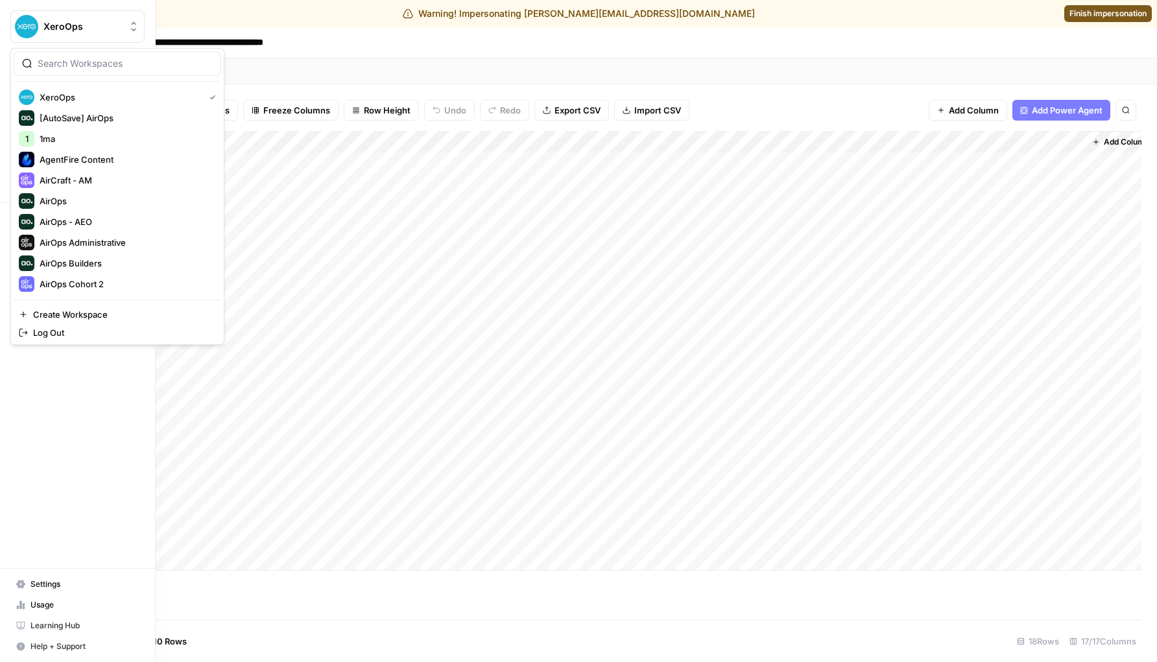
click at [16, 13] on button "XeroOps" at bounding box center [77, 26] width 134 height 32
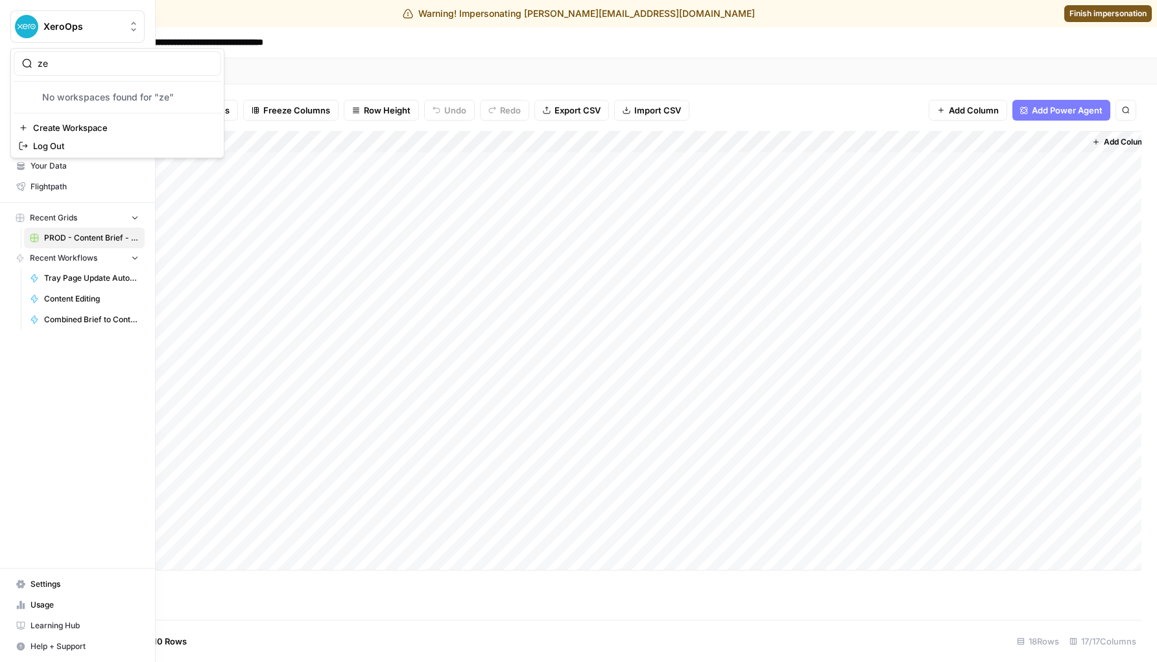
type input "z"
type input "xero"
click at [77, 120] on span "Xero" at bounding box center [125, 118] width 171 height 13
